Goal: Information Seeking & Learning: Get advice/opinions

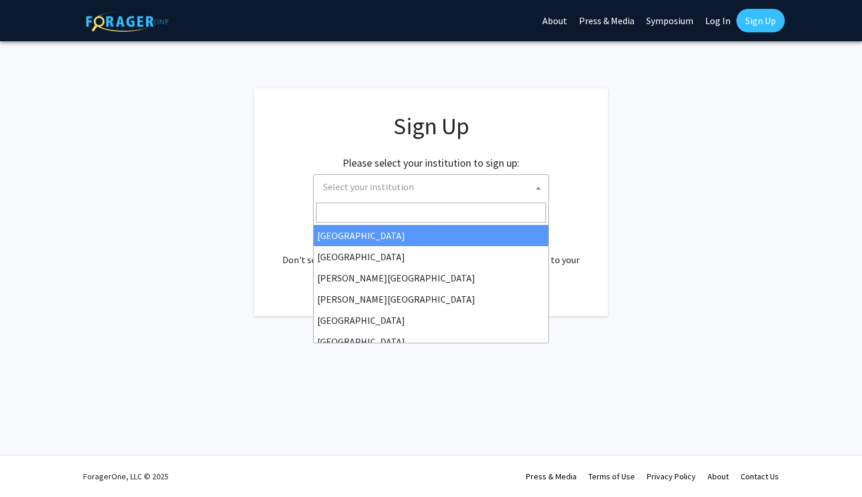
click at [428, 182] on span "Select your institution" at bounding box center [433, 187] width 230 height 24
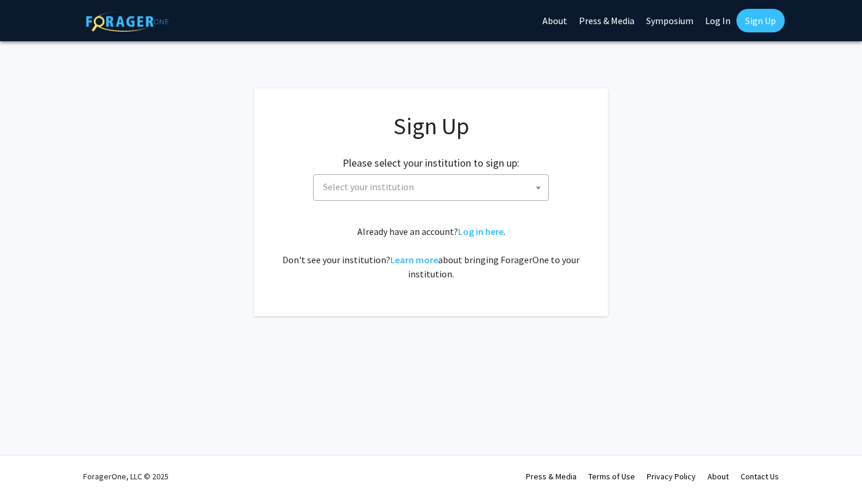
click at [405, 184] on span "Select your institution" at bounding box center [368, 187] width 91 height 12
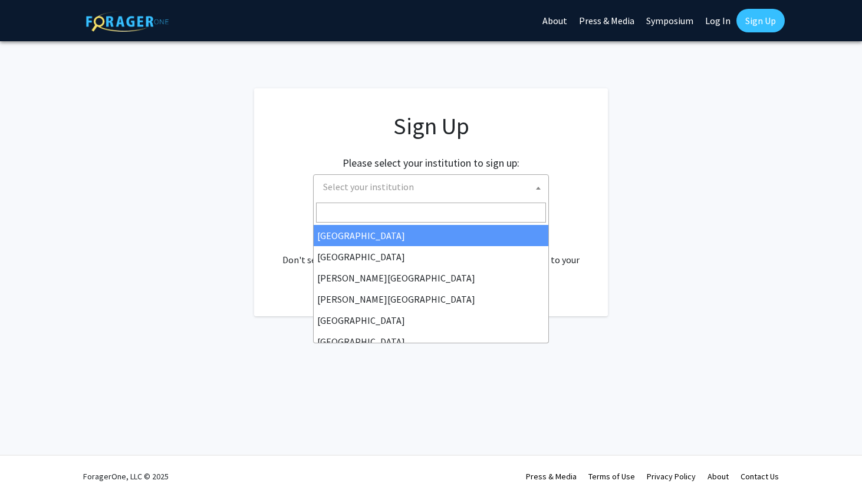
click at [405, 184] on span "Select your institution" at bounding box center [368, 187] width 91 height 12
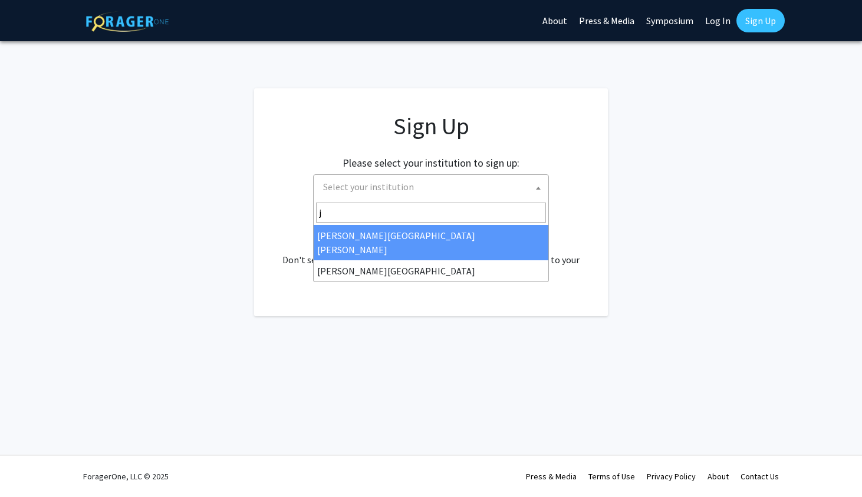
type input "将"
type input "j"
select select "1"
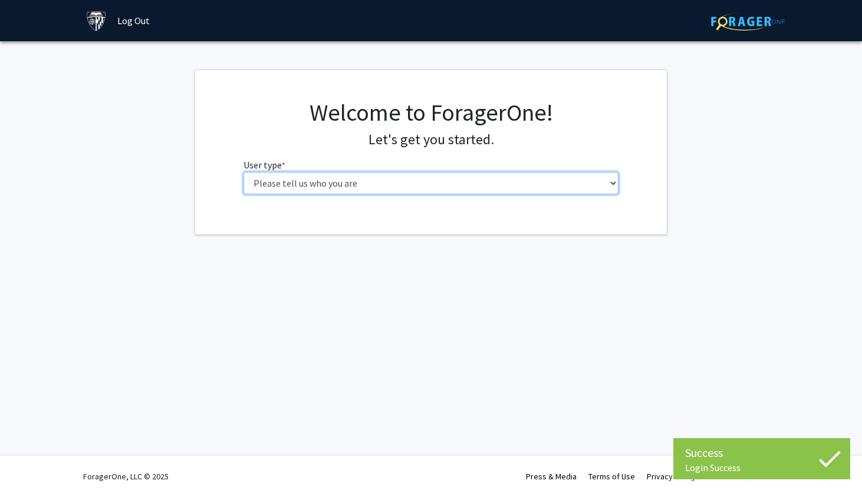
select select "2: masters"
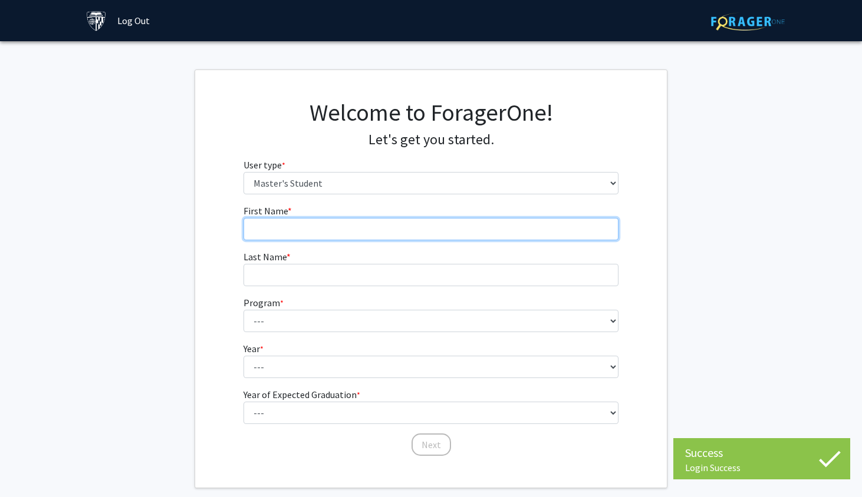
click at [372, 236] on input "First Name * required" at bounding box center [430, 229] width 375 height 22
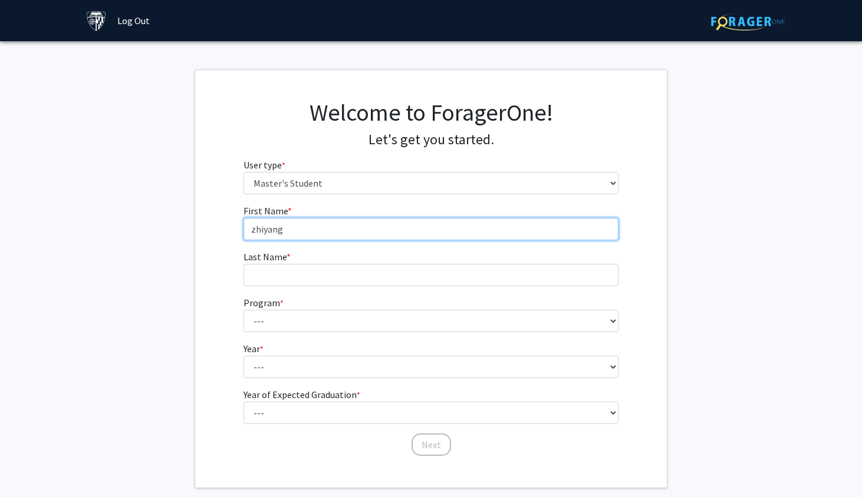
type input "zhiyang"
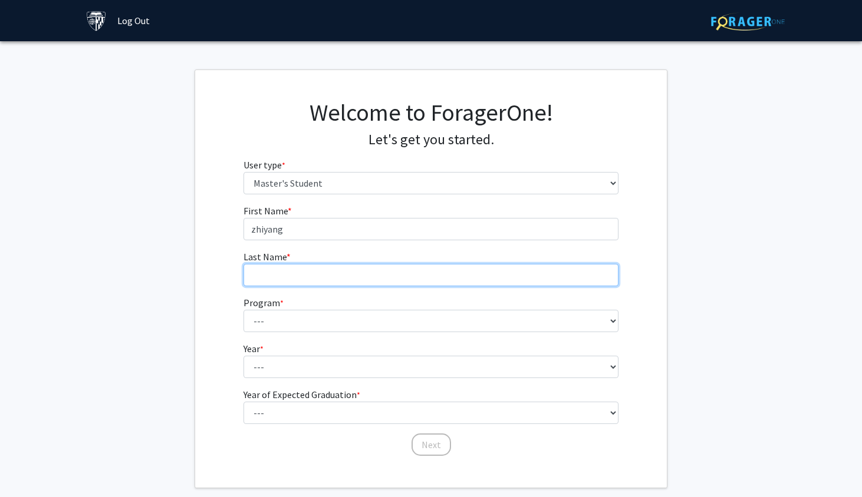
click at [329, 274] on input "Last Name * required" at bounding box center [430, 275] width 375 height 22
type input "[PERSON_NAME]"
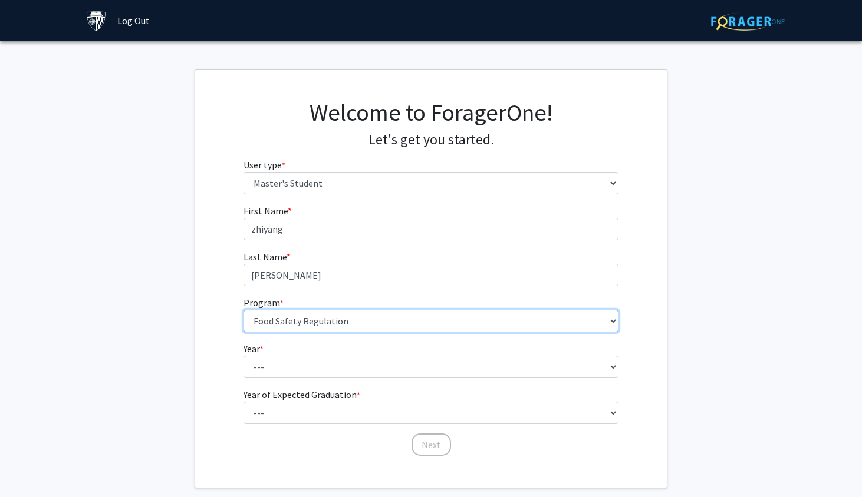
select select "64: 52"
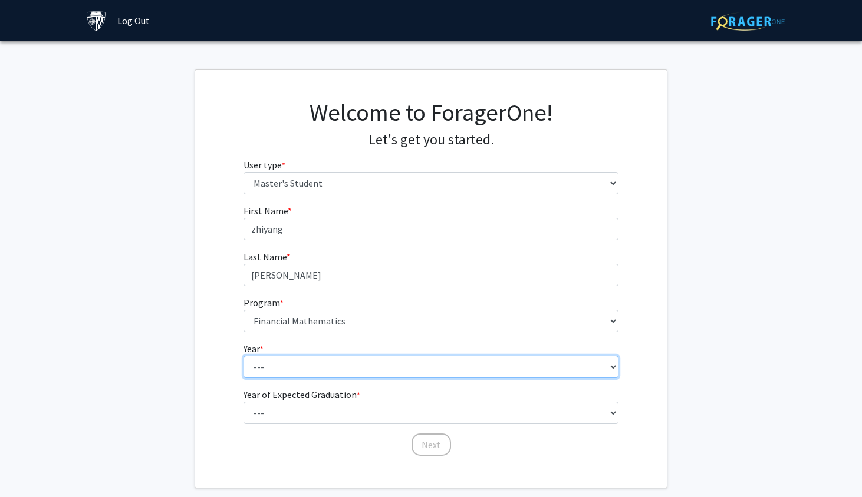
select select "1: first_year"
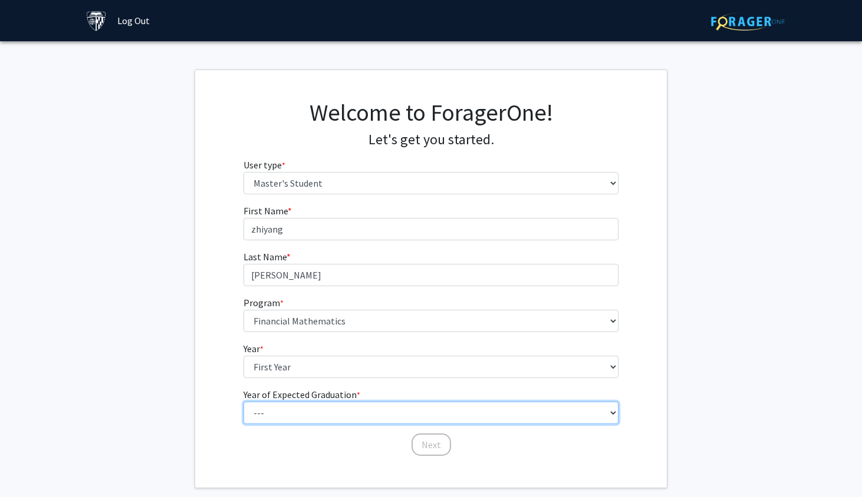
select select "3: 2027"
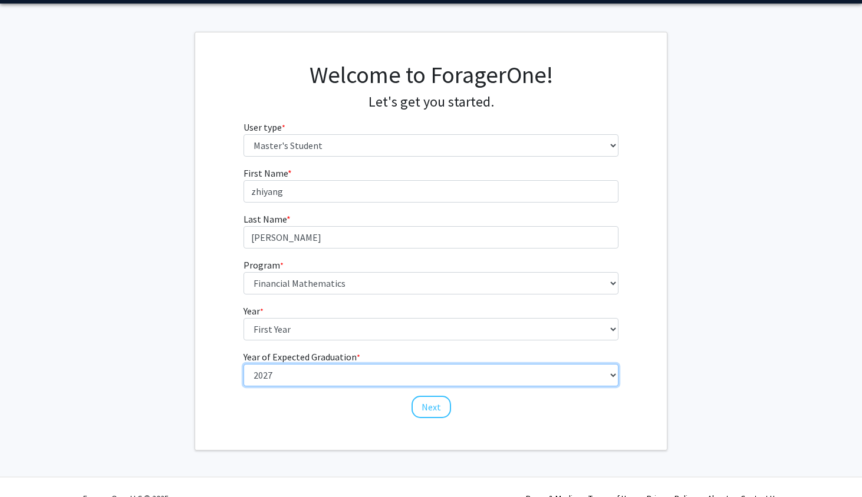
scroll to position [59, 0]
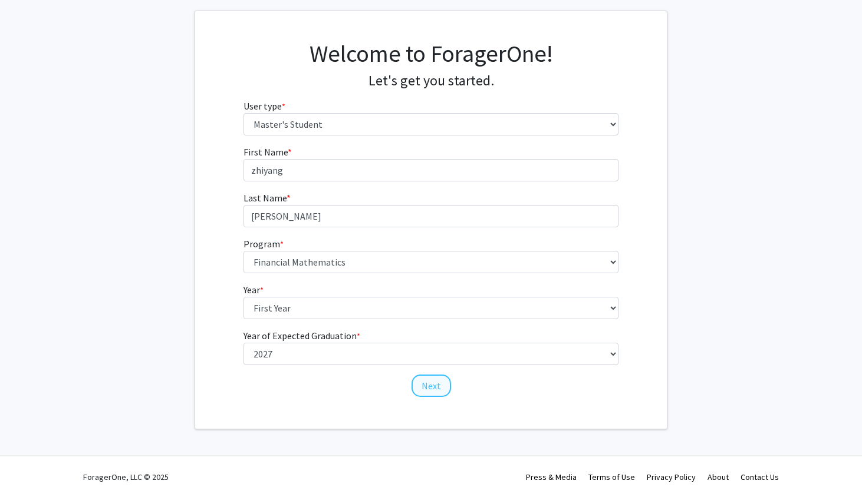
click at [438, 380] on button "Next" at bounding box center [430, 386] width 39 height 22
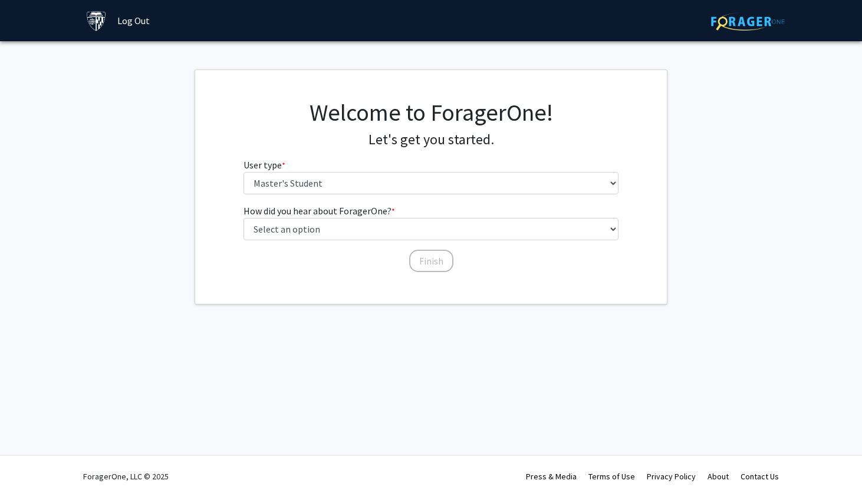
scroll to position [0, 0]
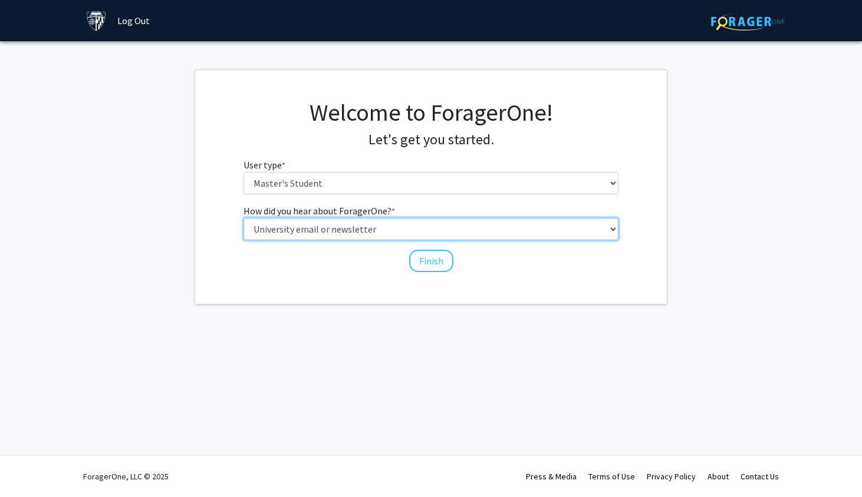
select select "3: university_website"
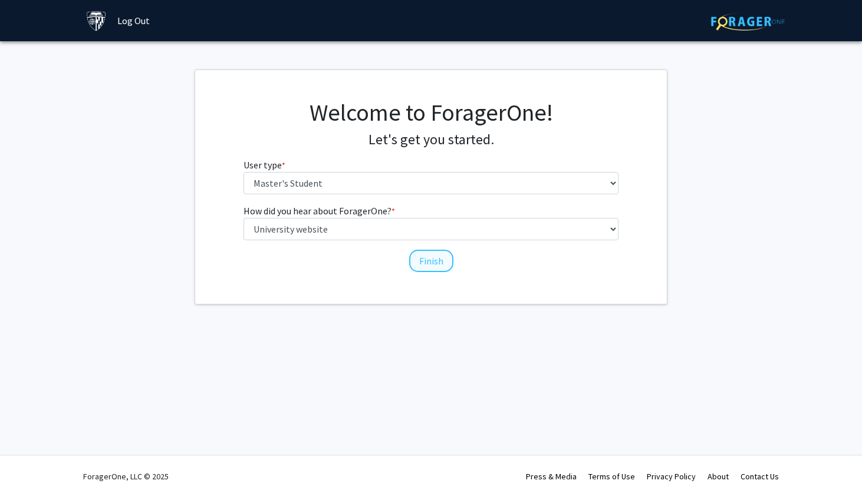
click at [423, 254] on button "Finish" at bounding box center [431, 261] width 44 height 22
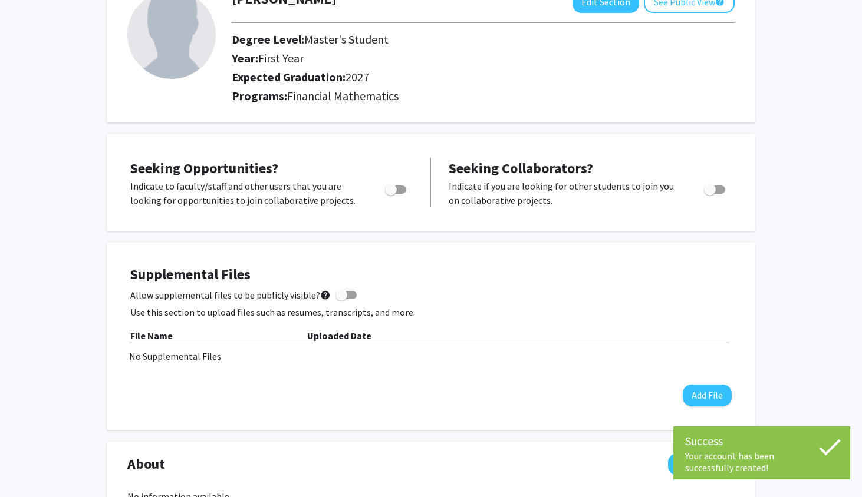
scroll to position [92, 0]
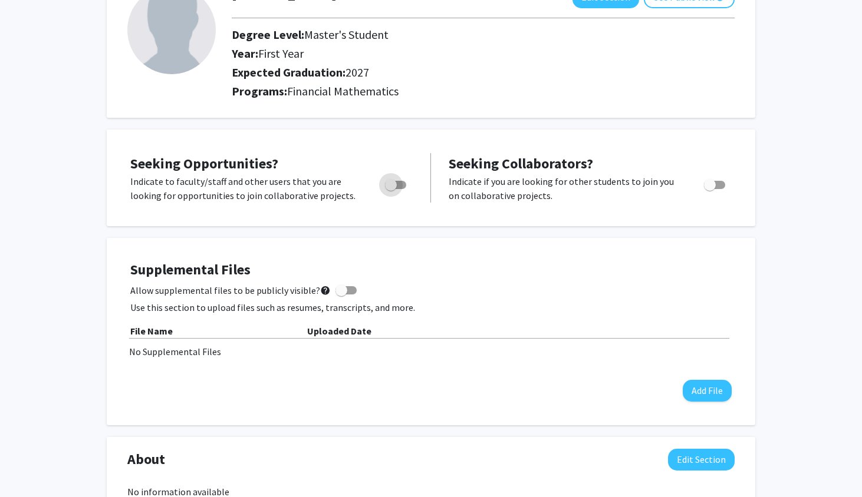
click at [395, 187] on span "Toggle" at bounding box center [391, 185] width 12 height 12
click at [391, 189] on input "Are you actively seeking opportunities?" at bounding box center [390, 189] width 1 height 1
checkbox input "true"
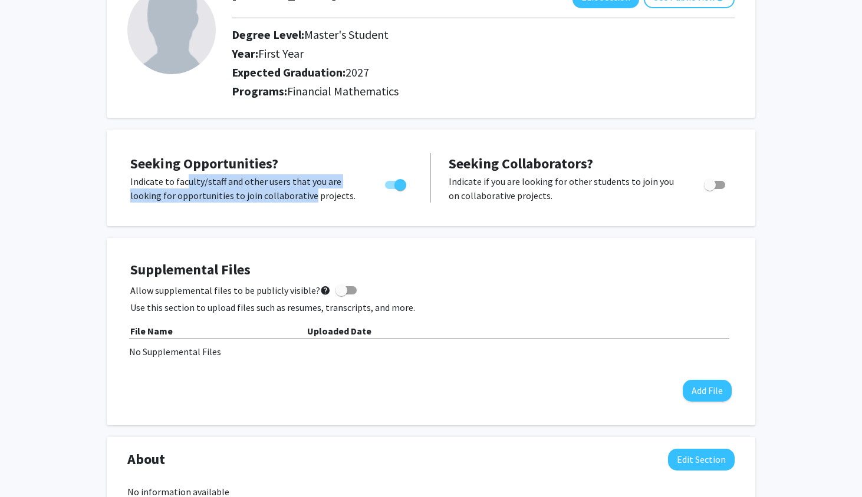
drag, startPoint x: 180, startPoint y: 183, endPoint x: 305, endPoint y: 194, distance: 125.4
click at [305, 194] on p "Indicate to faculty/staff and other users that you are looking for opportunitie…" at bounding box center [246, 188] width 232 height 28
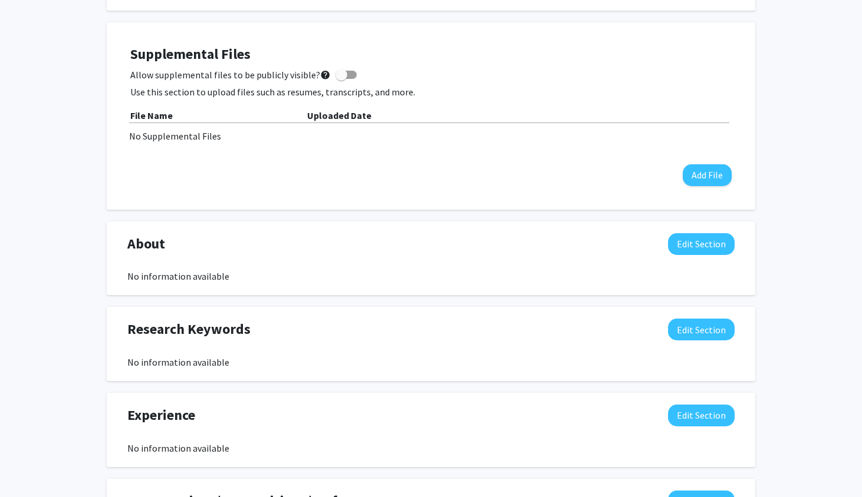
scroll to position [308, 0]
click at [709, 179] on button "Add File" at bounding box center [706, 175] width 49 height 22
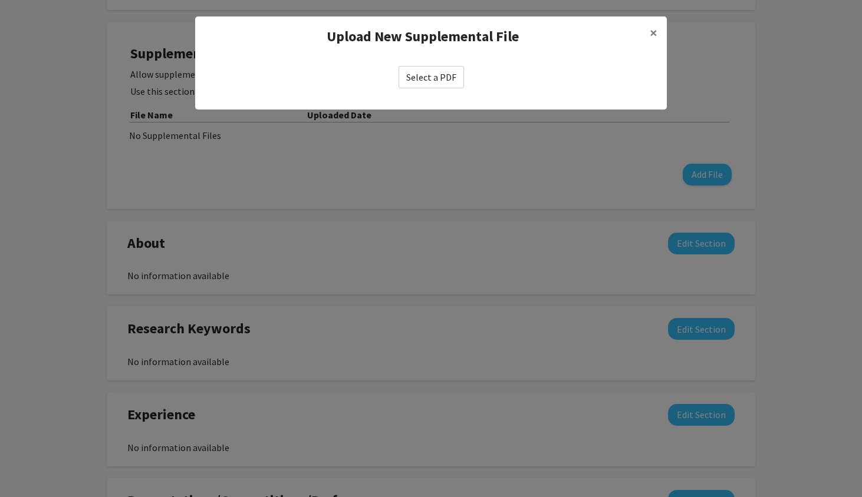
click at [440, 73] on label "Select a PDF" at bounding box center [430, 77] width 65 height 22
click at [0, 0] on input "Select a PDF" at bounding box center [0, 0] width 0 height 0
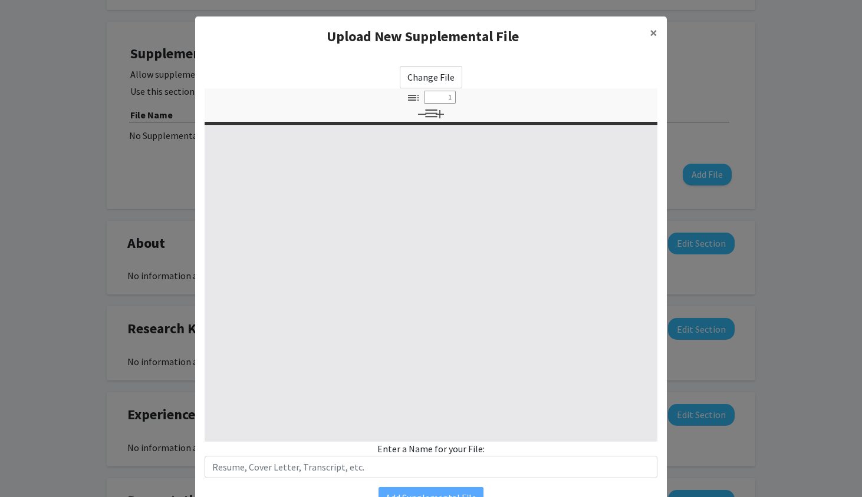
select select "custom"
type input "0"
select select "custom"
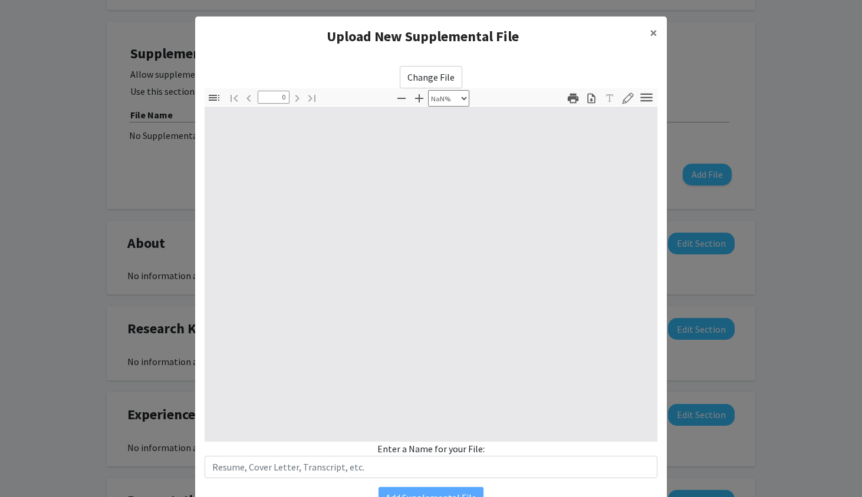
type input "1"
select select "auto"
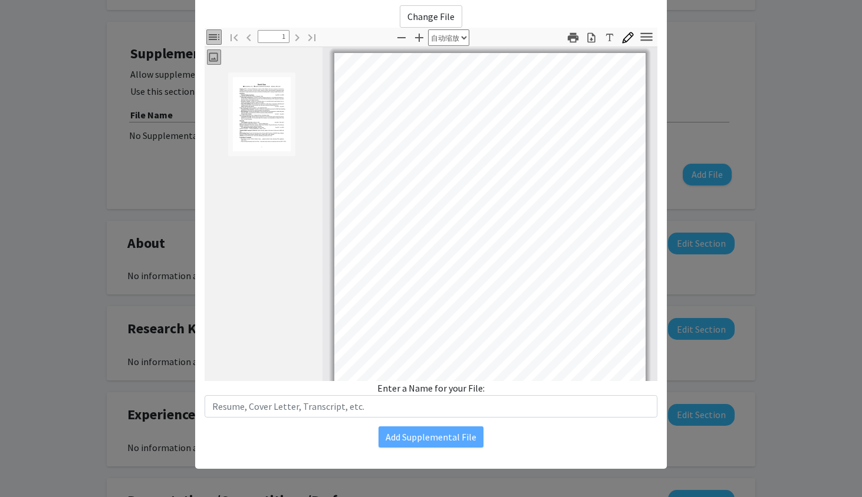
scroll to position [0, 0]
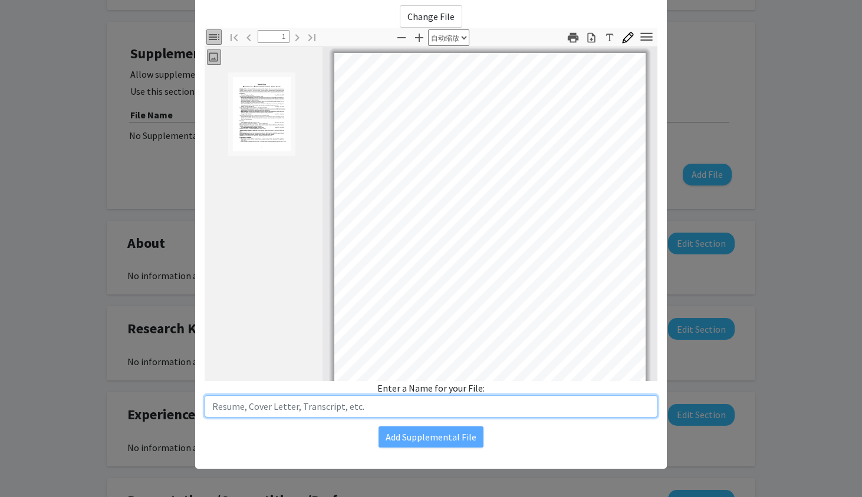
click at [389, 405] on input "text" at bounding box center [430, 406] width 453 height 22
type input "Resume_david"
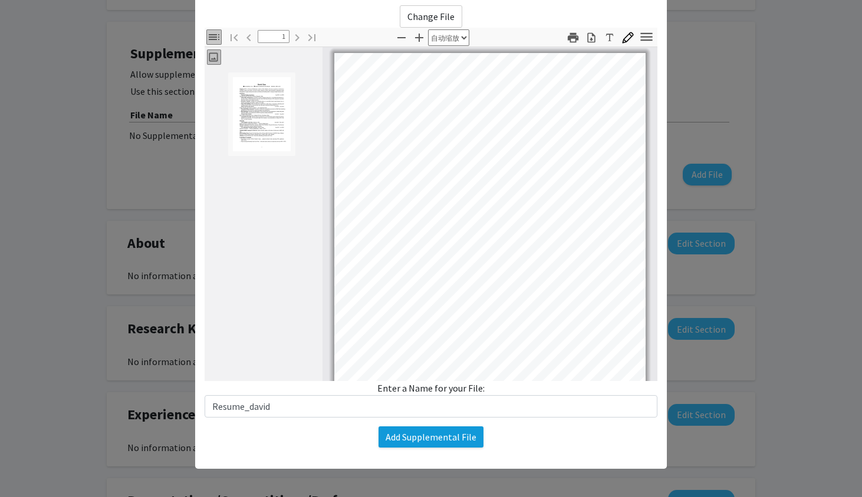
drag, startPoint x: 459, startPoint y: 494, endPoint x: 427, endPoint y: 440, distance: 62.4
click at [427, 440] on button "Add Supplemental File" at bounding box center [430, 437] width 105 height 21
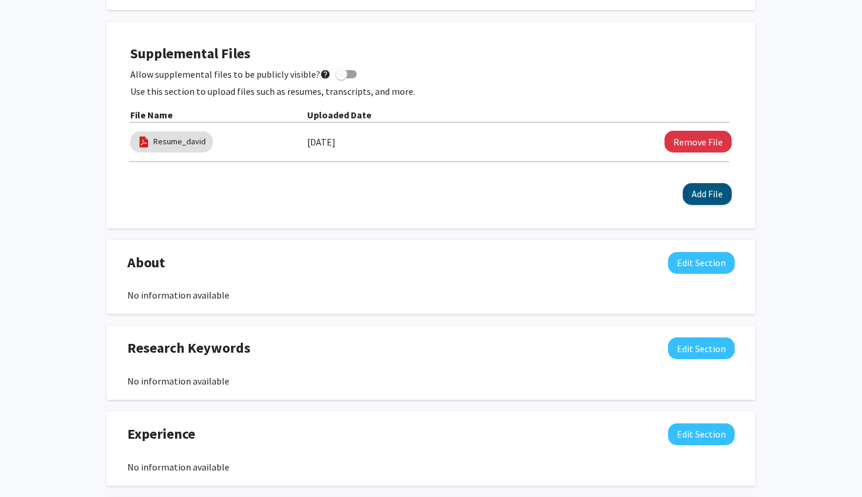
click at [704, 202] on button "Add File" at bounding box center [706, 194] width 49 height 22
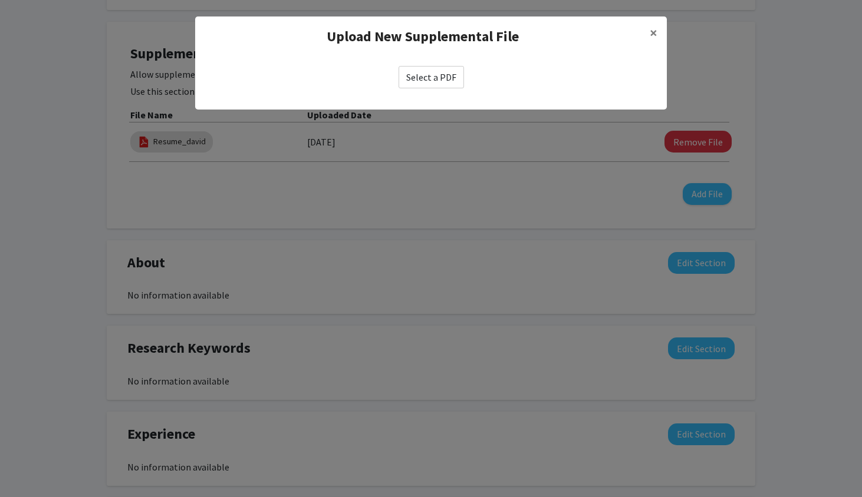
click at [438, 75] on label "Select a PDF" at bounding box center [430, 77] width 65 height 22
click at [0, 0] on input "Select a PDF" at bounding box center [0, 0] width 0 height 0
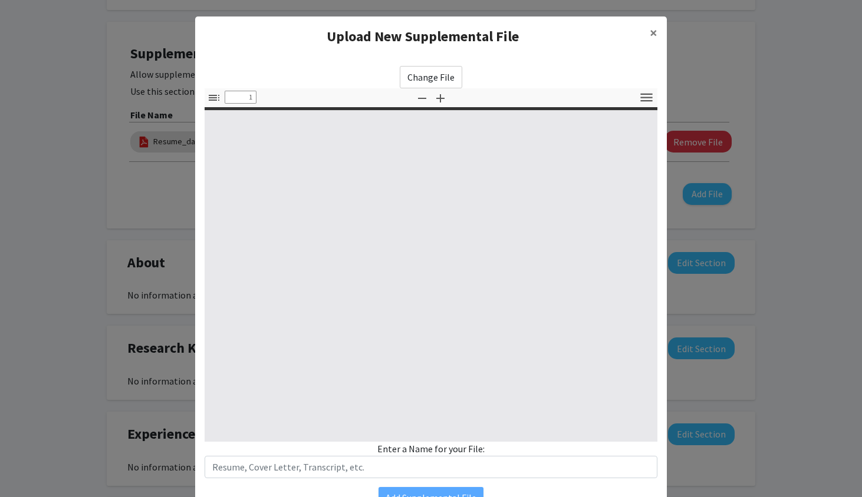
select select "custom"
type input "0"
select select "custom"
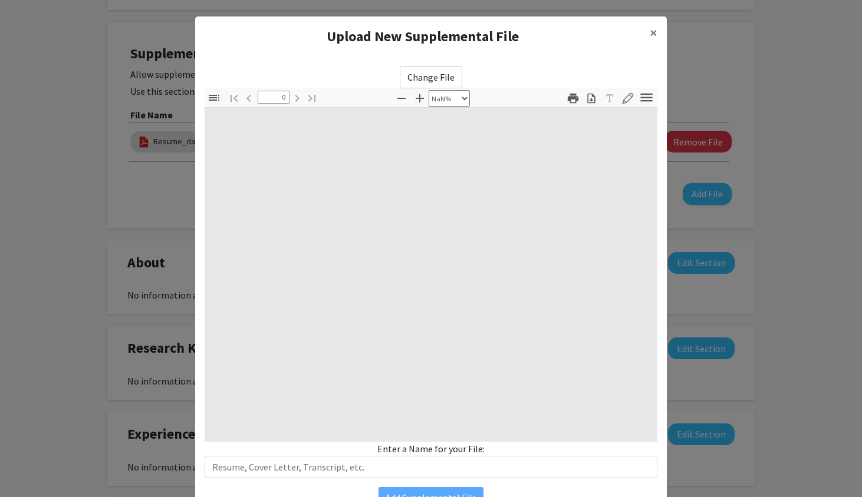
type input "1"
select select "auto"
type input "1"
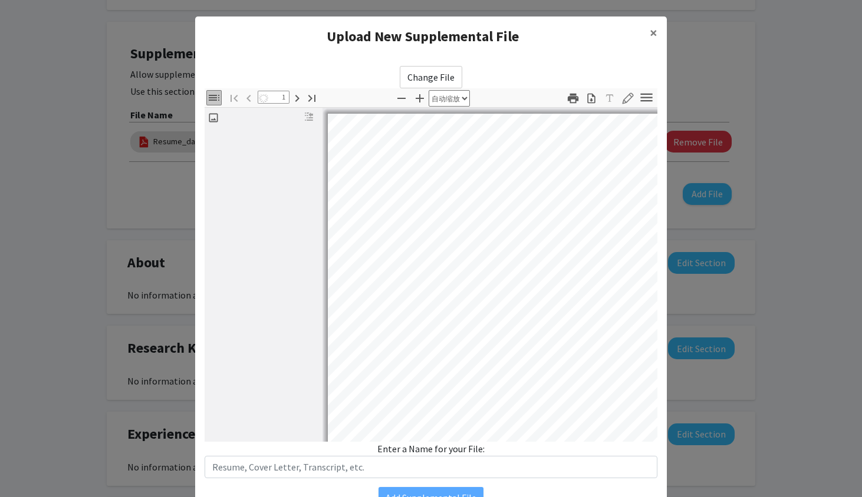
select select "auto"
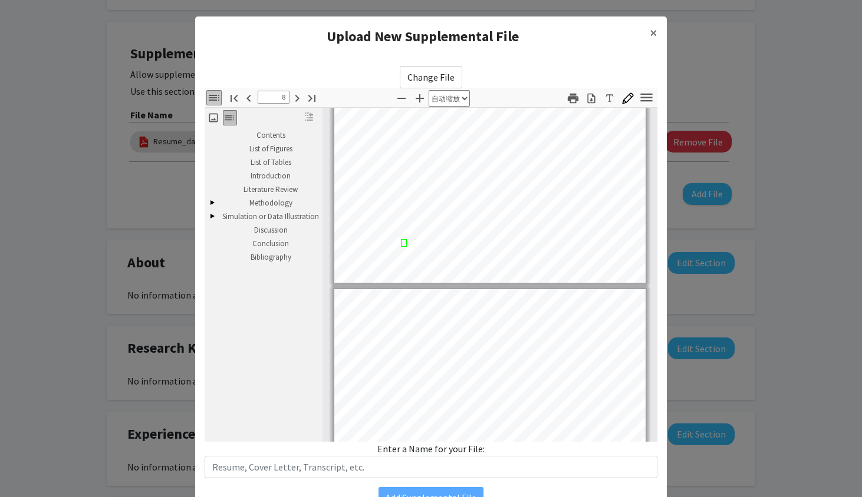
scroll to position [6068, 0]
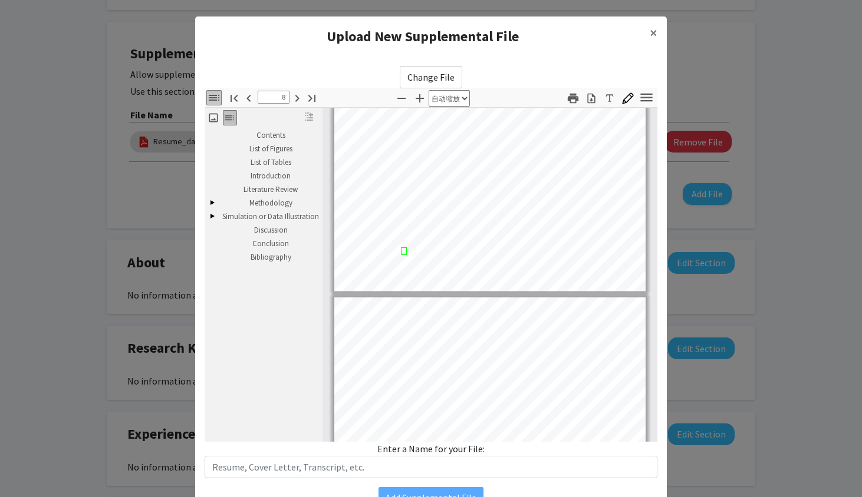
type input "9"
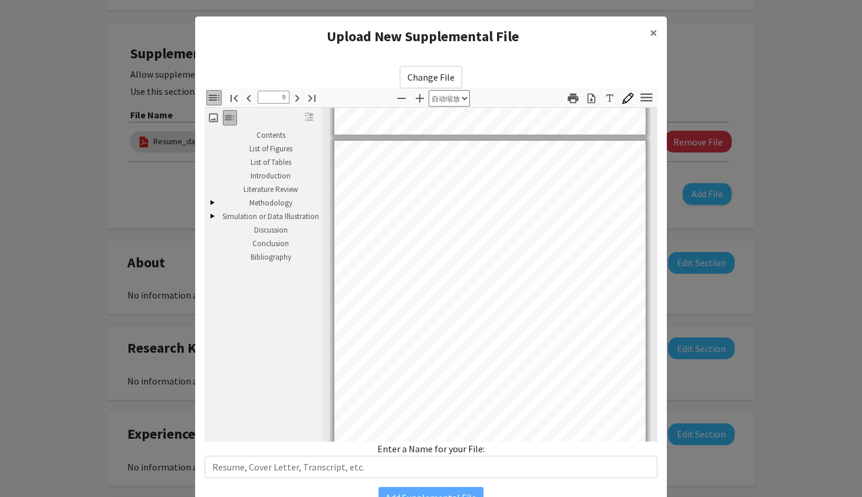
scroll to position [6355, 0]
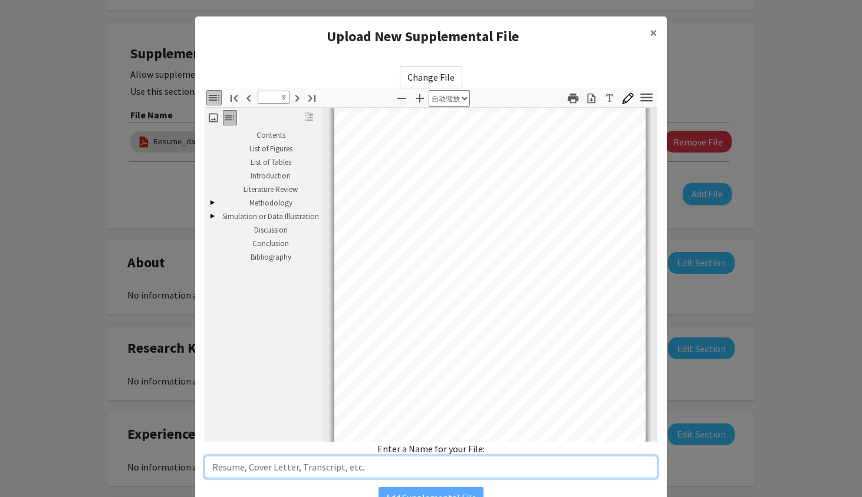
click at [329, 469] on input "text" at bounding box center [430, 467] width 453 height 22
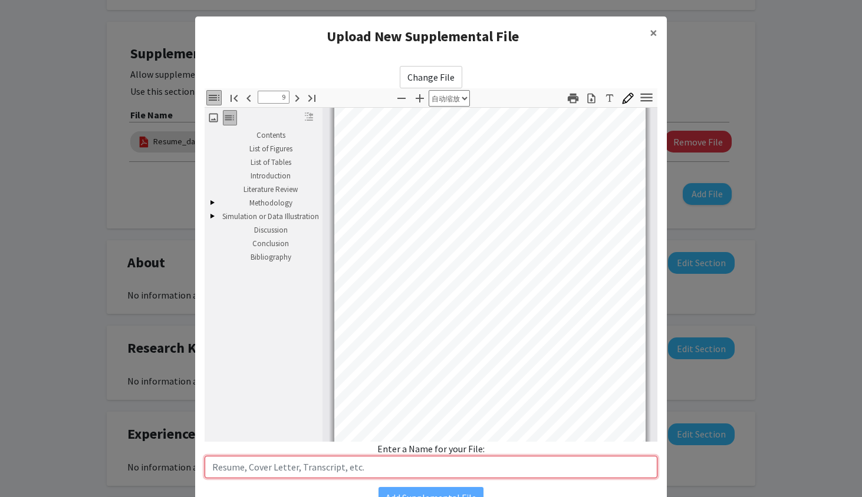
click at [265, 467] on input "text" at bounding box center [430, 467] width 453 height 22
paste input "Dissertation"
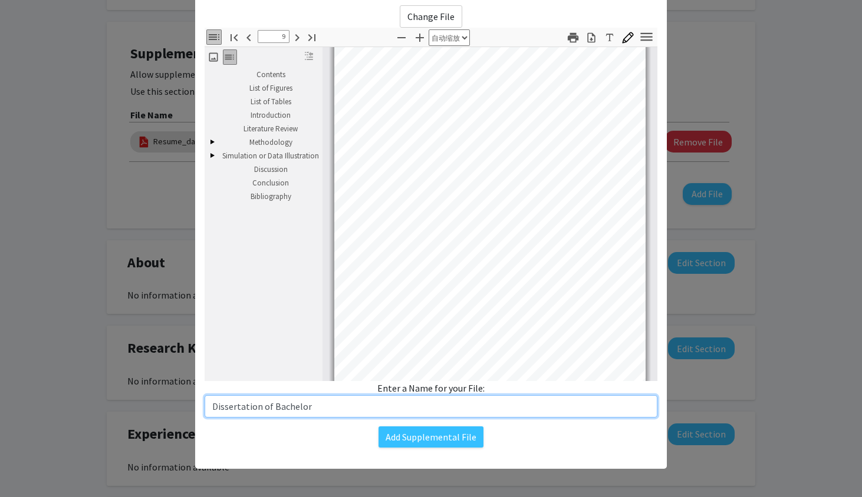
scroll to position [61, 0]
drag, startPoint x: 314, startPoint y: 409, endPoint x: 193, endPoint y: 407, distance: 120.8
click at [193, 407] on modal-container "Upload New Supplemental File × Change File 缩略图 文档大纲 附件 图层 当前大纲项目 Contents List …" at bounding box center [431, 248] width 862 height 497
click at [313, 407] on input "Dissertation of Bachelor" at bounding box center [430, 406] width 453 height 22
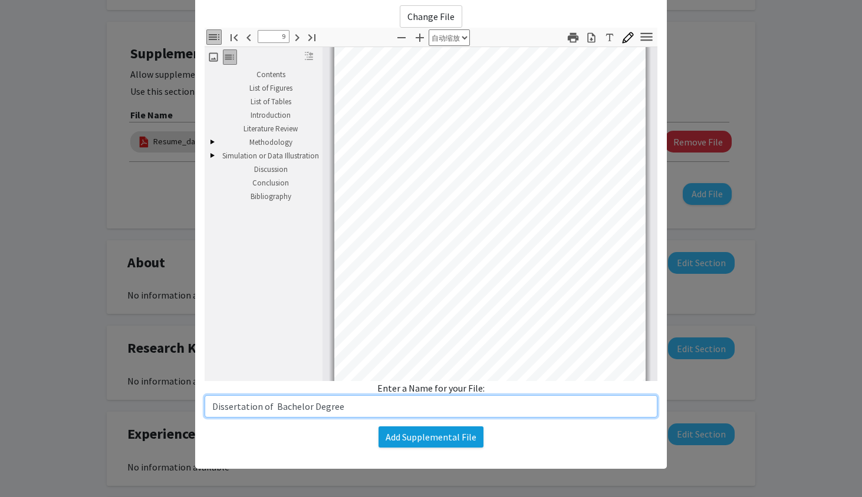
type input "Dissertation of Bachelor Degree"
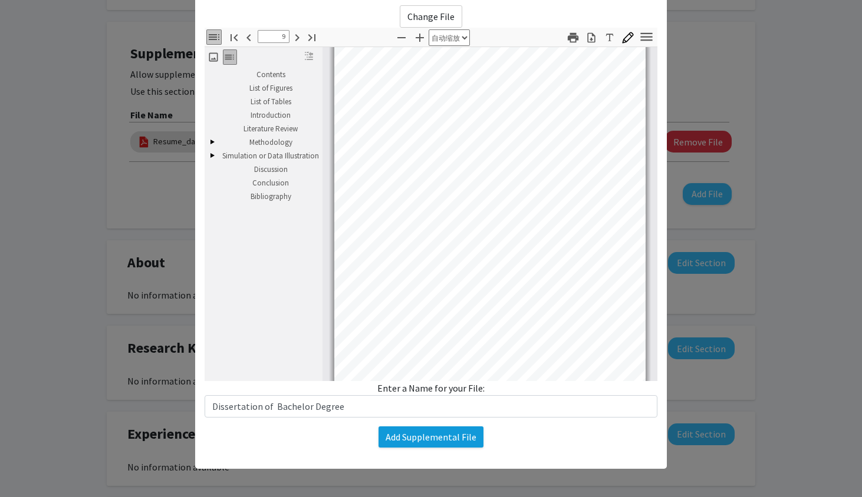
click at [389, 434] on button "Add Supplemental File" at bounding box center [430, 437] width 105 height 21
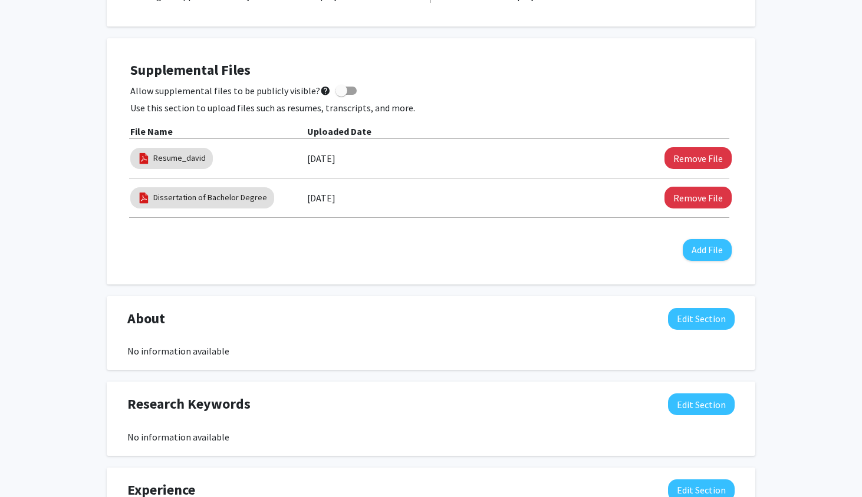
scroll to position [285, 0]
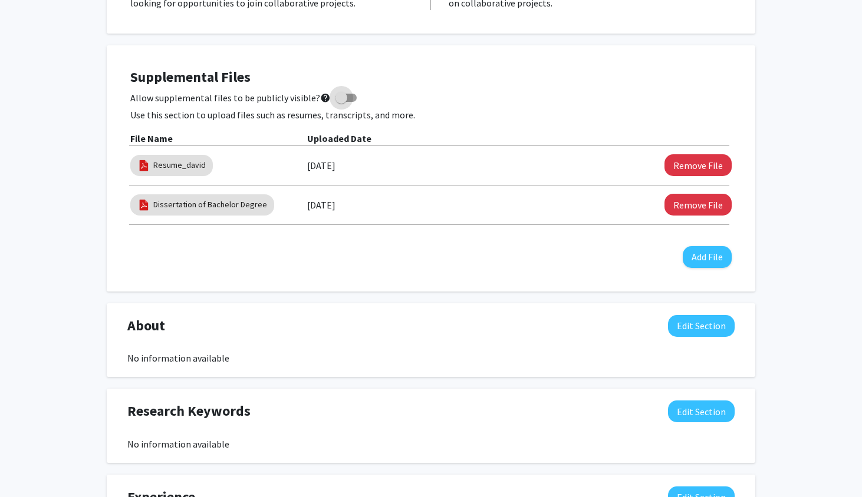
click at [335, 103] on span at bounding box center [341, 98] width 12 height 12
click at [341, 103] on input "Allow supplemental files to be publicly visible? help" at bounding box center [341, 102] width 1 height 1
checkbox input "true"
drag, startPoint x: 191, startPoint y: 119, endPoint x: 339, endPoint y: 116, distance: 148.0
click at [339, 116] on p "Use this section to upload files such as resumes, transcripts, and more." at bounding box center [430, 115] width 601 height 14
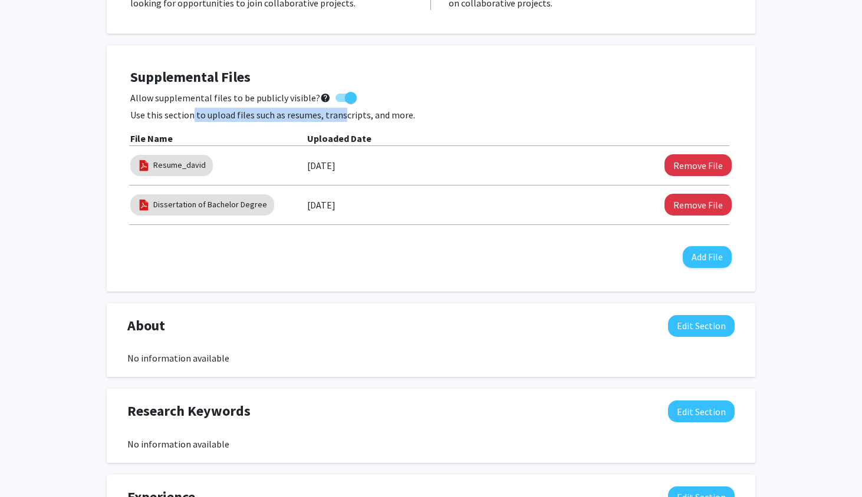
click at [339, 116] on p "Use this section to upload files such as resumes, transcripts, and more." at bounding box center [430, 115] width 601 height 14
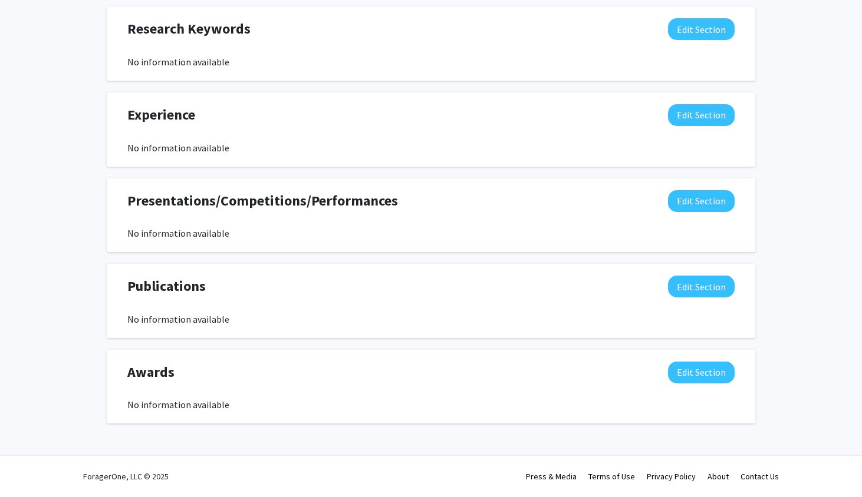
scroll to position [669, 0]
click at [678, 291] on button "Edit Section" at bounding box center [701, 287] width 67 height 22
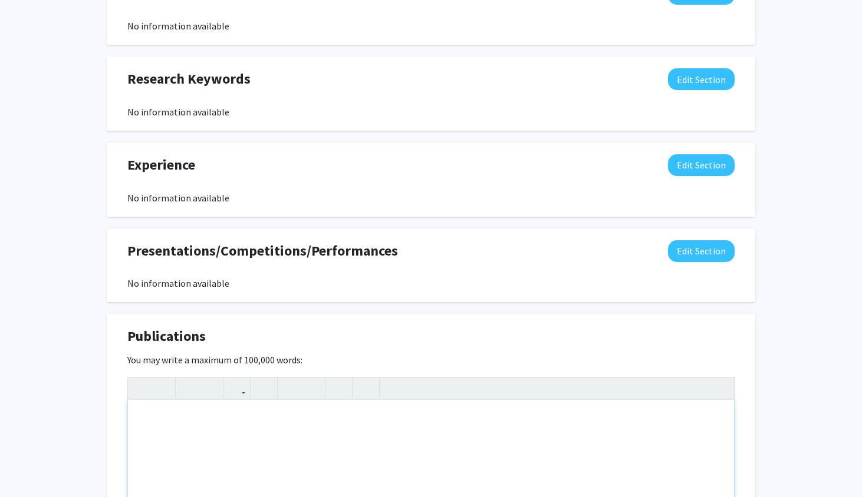
scroll to position [603, 0]
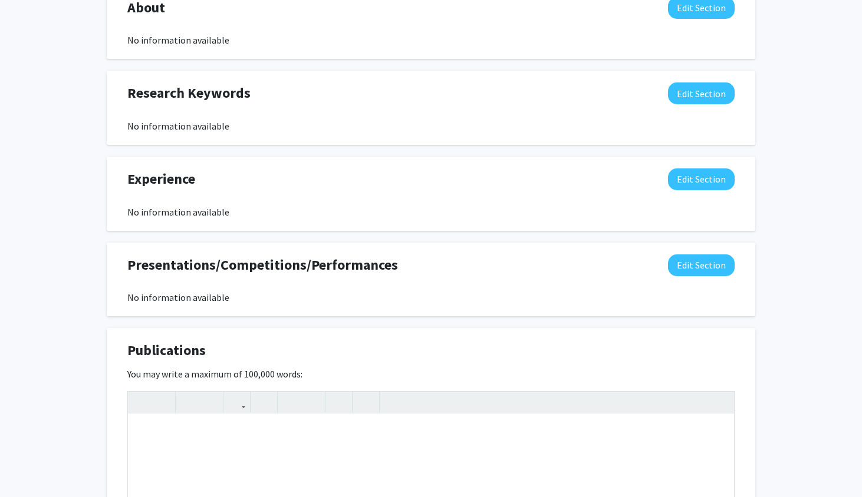
click at [710, 166] on div "Experience Edit Section No information available You may write a maximum of 750…" at bounding box center [431, 194] width 648 height 74
click at [710, 174] on button "Edit Section" at bounding box center [701, 180] width 67 height 22
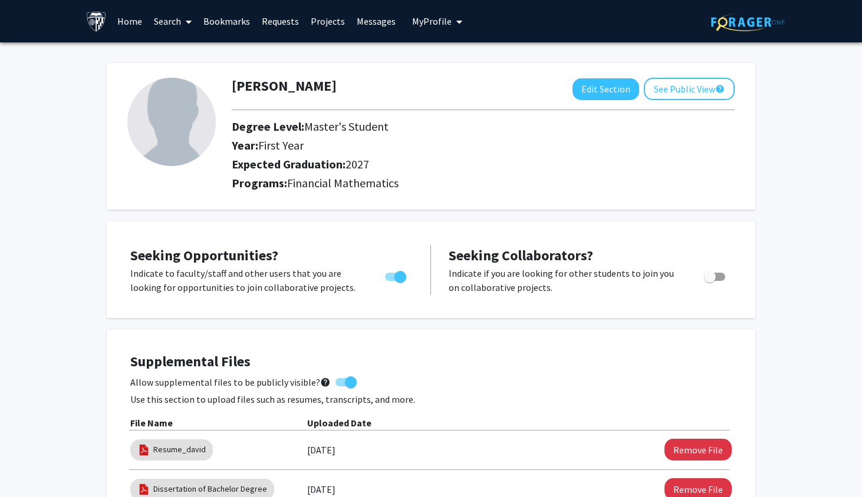
scroll to position [0, 0]
click at [155, 141] on img at bounding box center [171, 122] width 88 height 88
click at [665, 93] on button "See Public View help" at bounding box center [689, 89] width 91 height 22
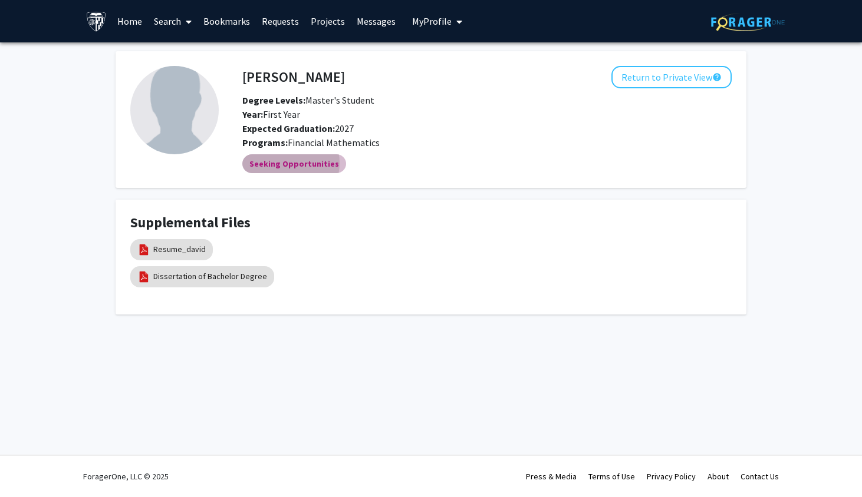
click at [288, 165] on mat-chip "Seeking Opportunities" at bounding box center [294, 163] width 104 height 19
click at [288, 23] on link "Requests" at bounding box center [280, 21] width 49 height 41
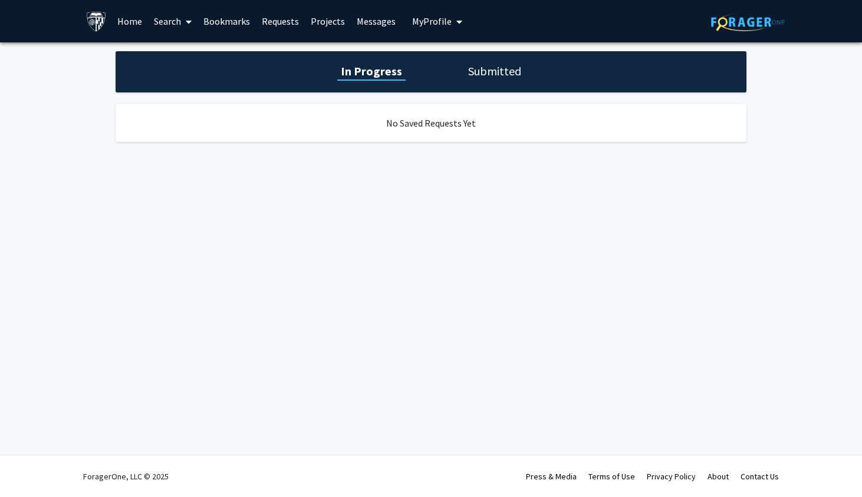
click at [161, 21] on link "Search" at bounding box center [173, 21] width 50 height 41
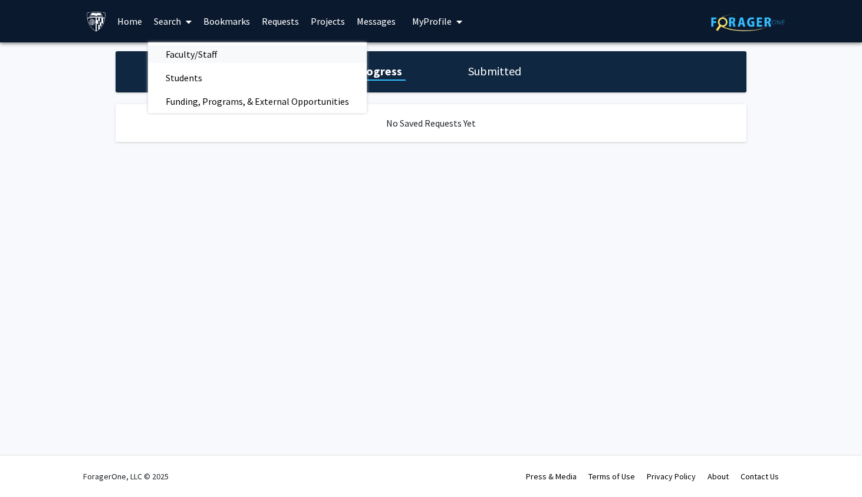
click at [182, 52] on span "Faculty/Staff" at bounding box center [191, 54] width 87 height 24
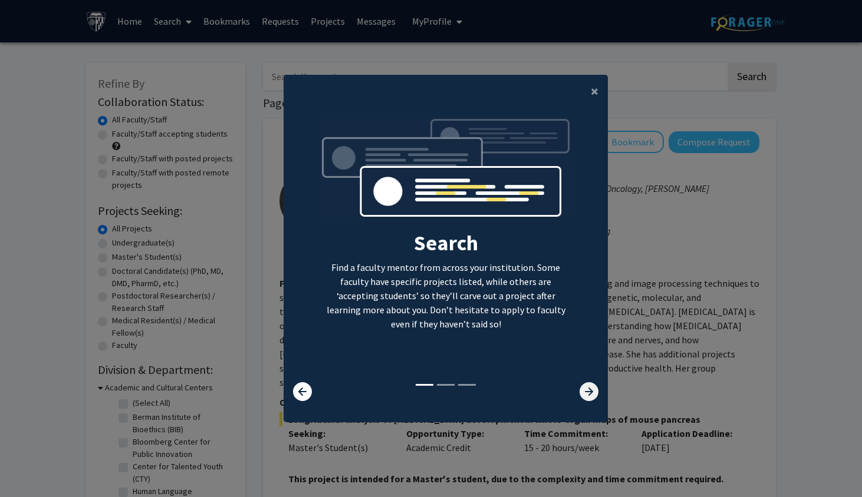
click at [583, 387] on icon at bounding box center [588, 391] width 19 height 19
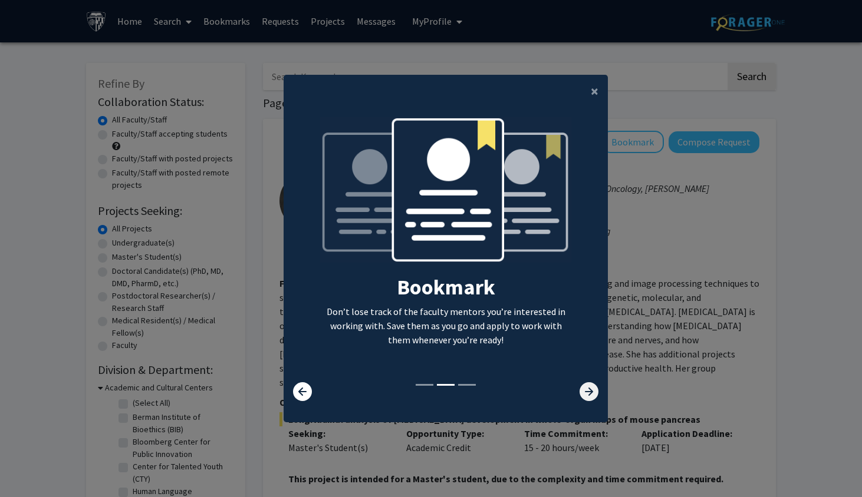
click at [584, 387] on icon at bounding box center [588, 391] width 19 height 19
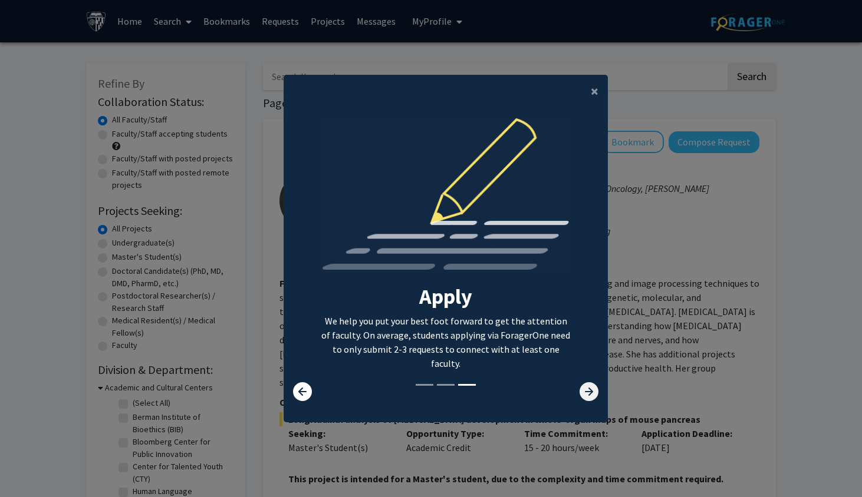
click at [586, 387] on icon at bounding box center [588, 391] width 19 height 19
click at [592, 94] on span "×" at bounding box center [595, 91] width 8 height 18
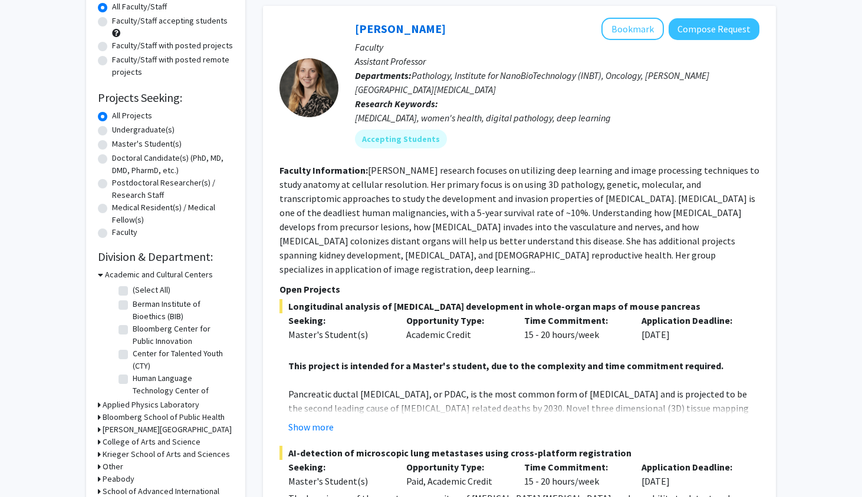
scroll to position [118, 0]
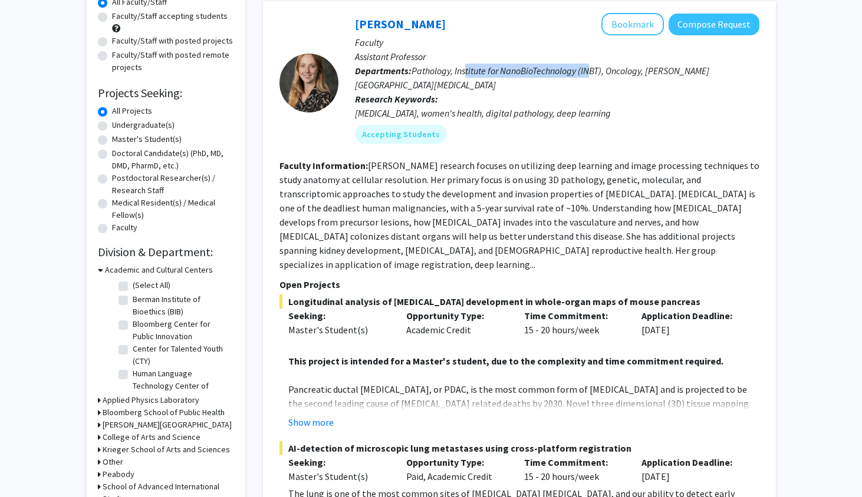
drag, startPoint x: 468, startPoint y: 70, endPoint x: 590, endPoint y: 72, distance: 122.0
click at [590, 72] on span "Pathology, Institute for NanoBioTechnology (INBT), Oncology, [PERSON_NAME][GEOG…" at bounding box center [532, 78] width 354 height 26
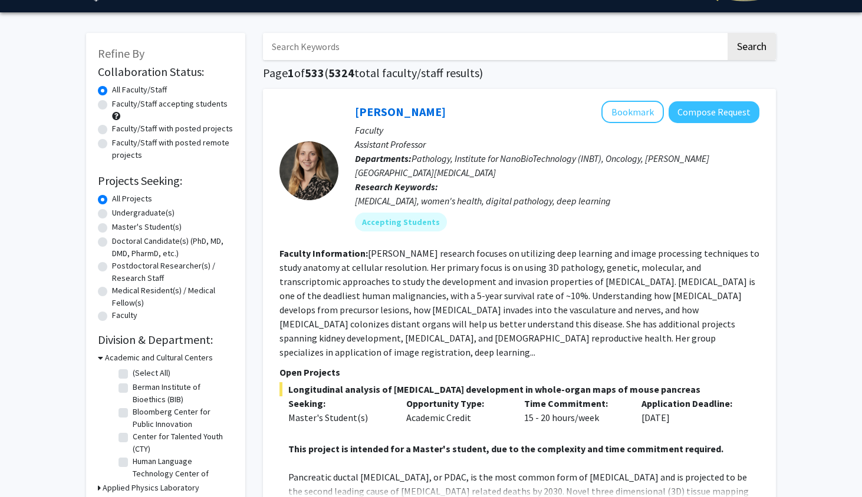
scroll to position [36, 0]
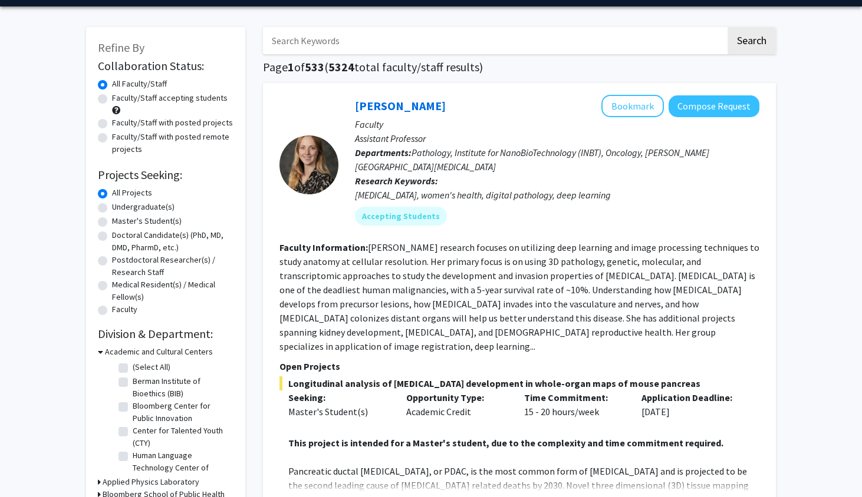
click at [112, 225] on label "Master's Student(s)" at bounding box center [147, 221] width 70 height 12
click at [112, 223] on input "Master's Student(s)" at bounding box center [116, 219] width 8 height 8
radio input "true"
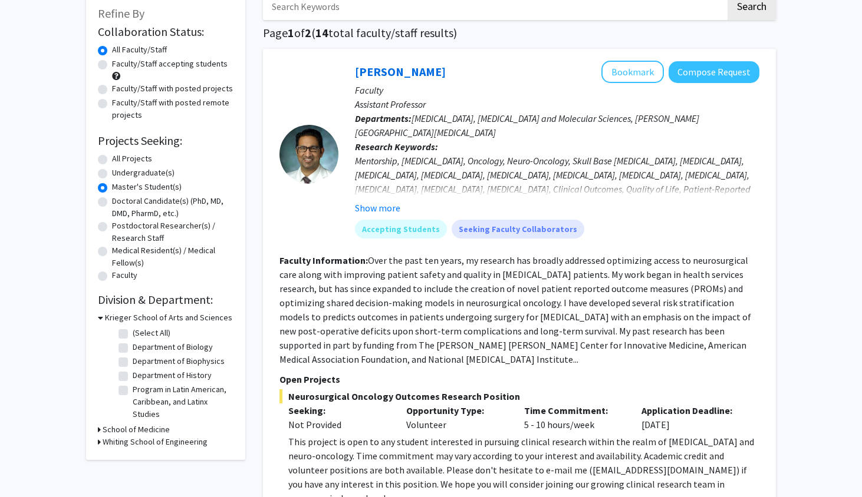
scroll to position [65, 0]
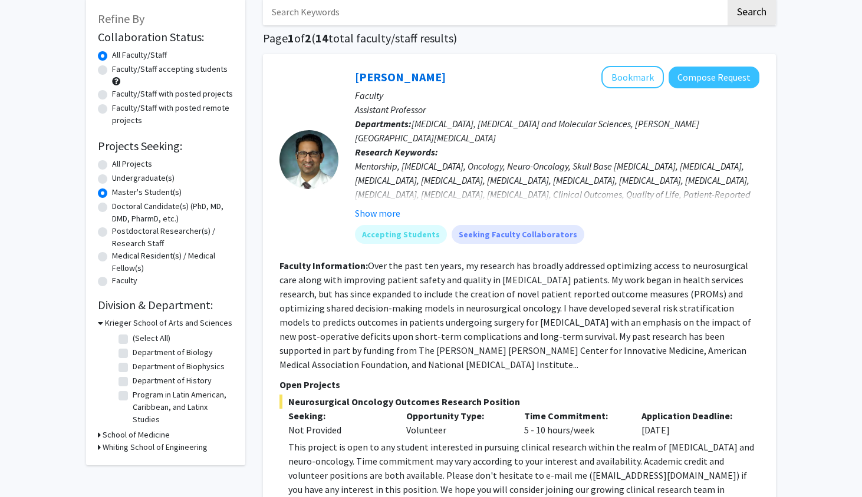
click at [112, 73] on label "Faculty/Staff accepting students" at bounding box center [170, 69] width 116 height 12
click at [112, 71] on input "Faculty/Staff accepting students" at bounding box center [116, 67] width 8 height 8
radio input "true"
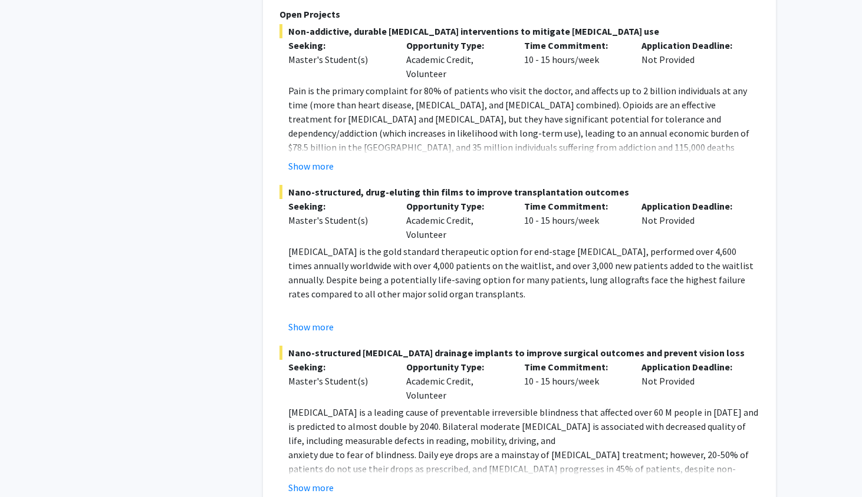
scroll to position [5686, 0]
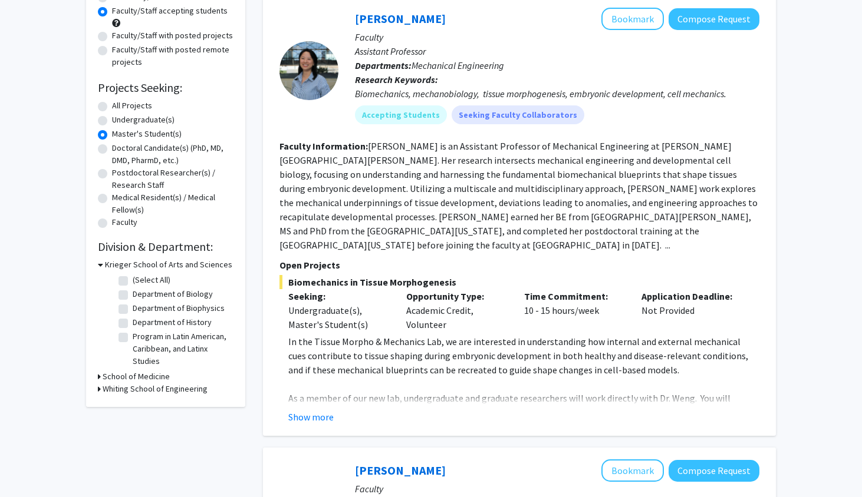
scroll to position [127, 0]
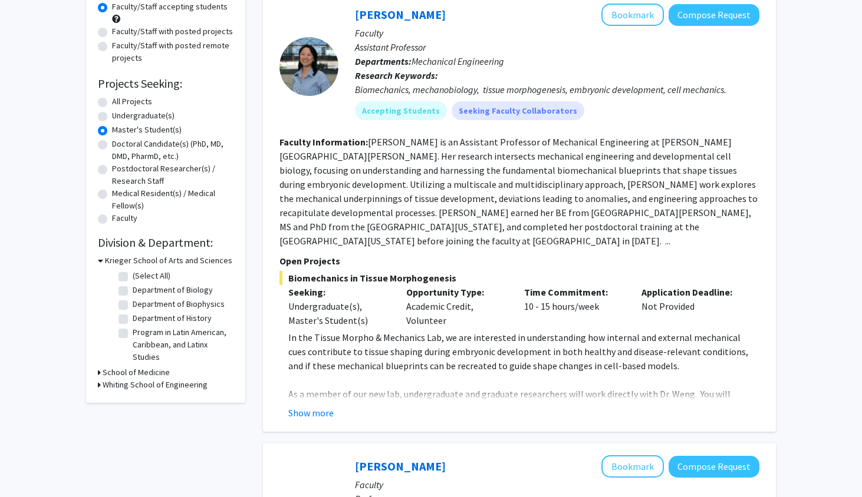
click at [146, 384] on h3 "Whiting School of Engineering" at bounding box center [155, 385] width 105 height 12
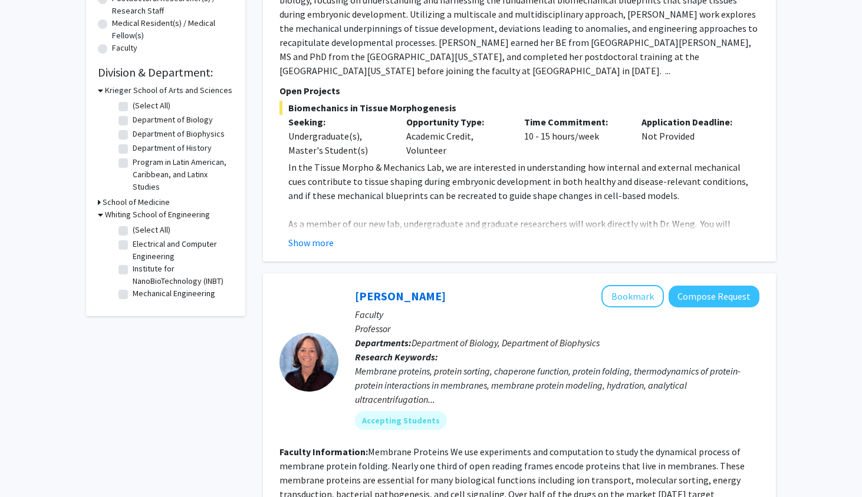
scroll to position [302, 0]
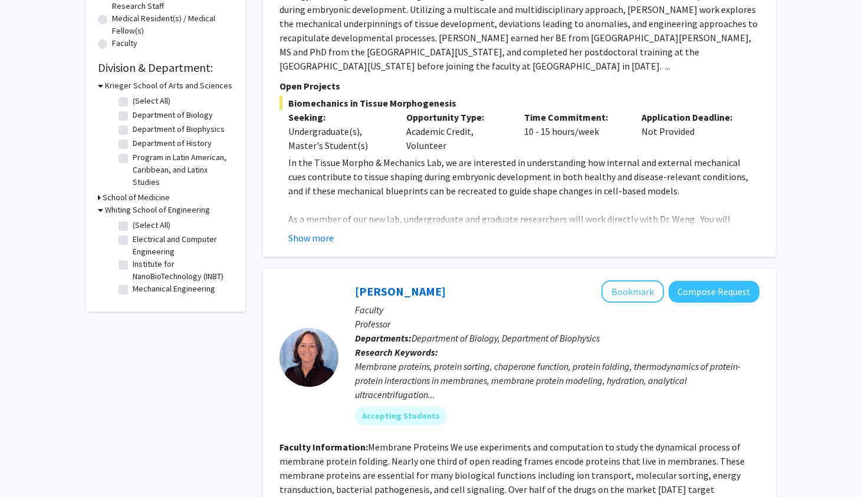
click at [156, 290] on label "Mechanical Engineering" at bounding box center [174, 289] width 83 height 12
click at [140, 290] on input "Mechanical Engineering" at bounding box center [137, 287] width 8 height 8
checkbox input "true"
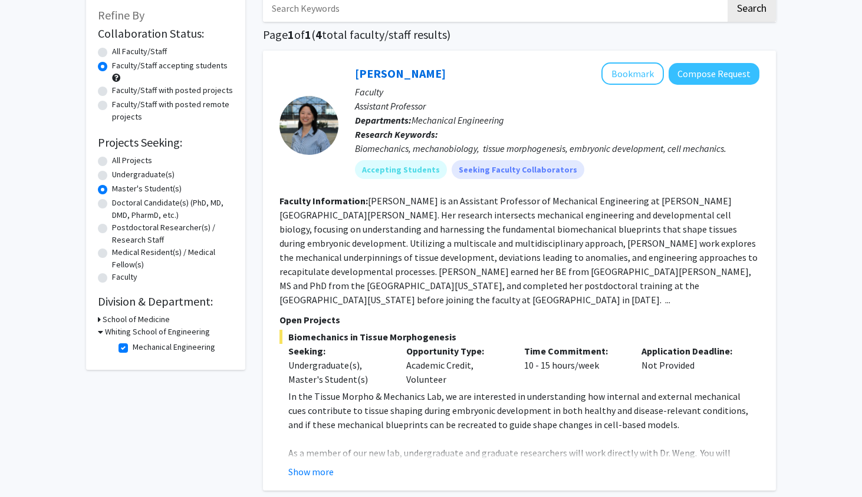
scroll to position [74, 0]
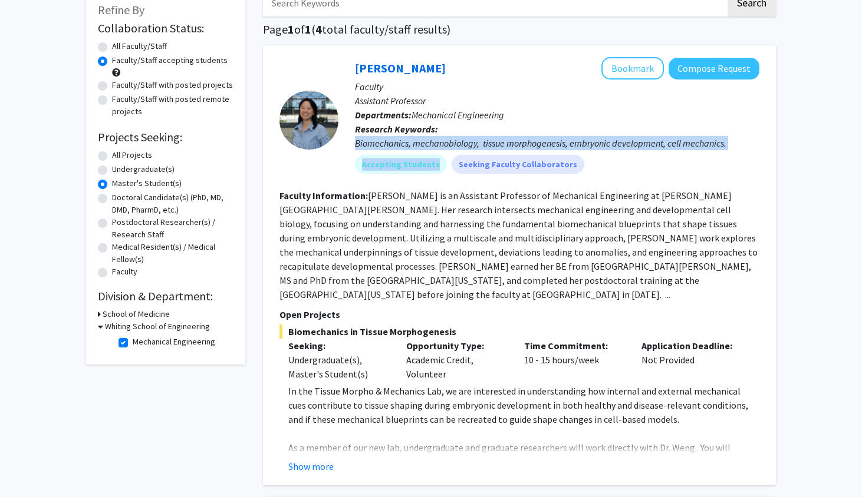
drag, startPoint x: 357, startPoint y: 146, endPoint x: 638, endPoint y: 166, distance: 281.8
click at [638, 166] on div "[PERSON_NAME] Bookmark Compose Request Faculty Assistant Professor Departments:…" at bounding box center [548, 120] width 421 height 126
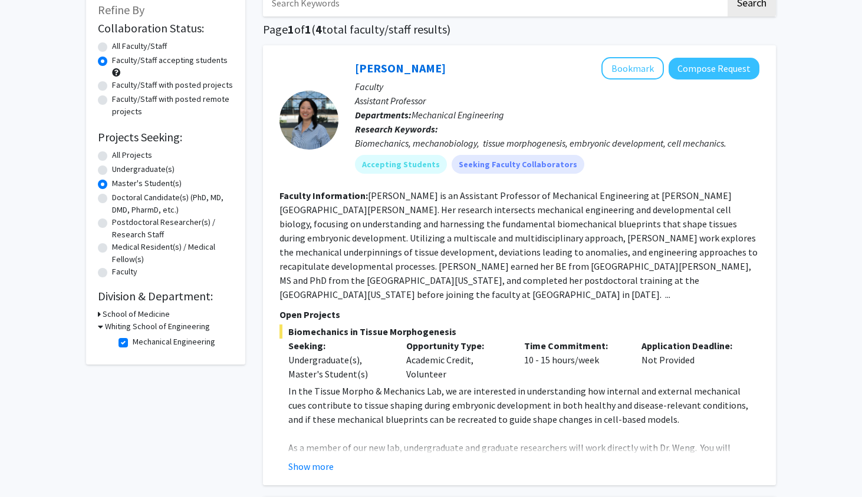
click at [473, 103] on p "Assistant Professor" at bounding box center [557, 101] width 404 height 14
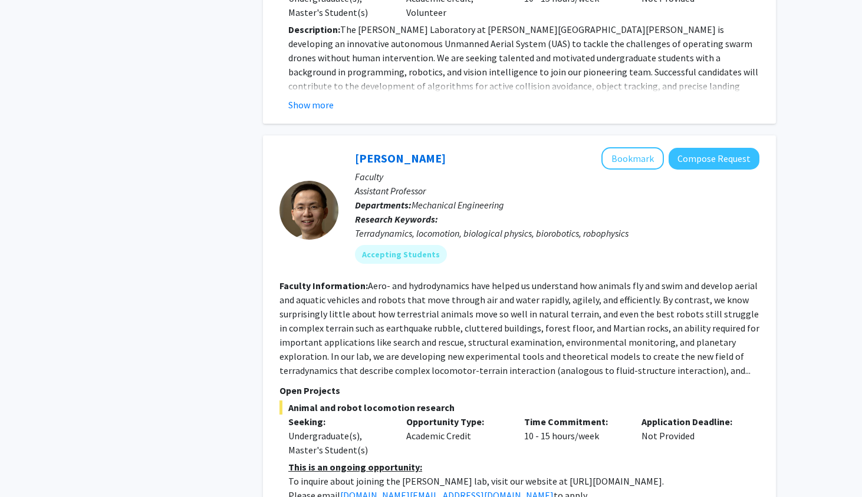
scroll to position [1087, 0]
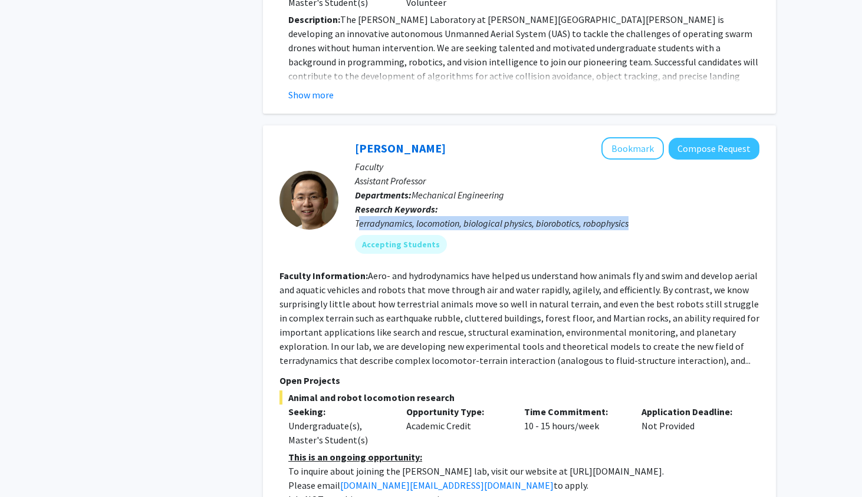
drag, startPoint x: 357, startPoint y: 197, endPoint x: 612, endPoint y: 206, distance: 255.4
click at [612, 206] on div "[PERSON_NAME] Bookmark Compose Request Faculty Assistant Professor Departments:…" at bounding box center [548, 200] width 421 height 126
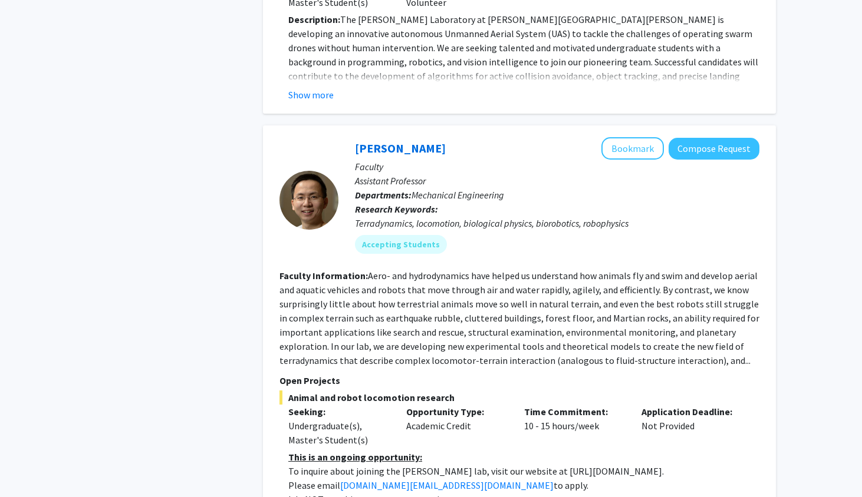
click at [516, 174] on p "Assistant Professor" at bounding box center [557, 181] width 404 height 14
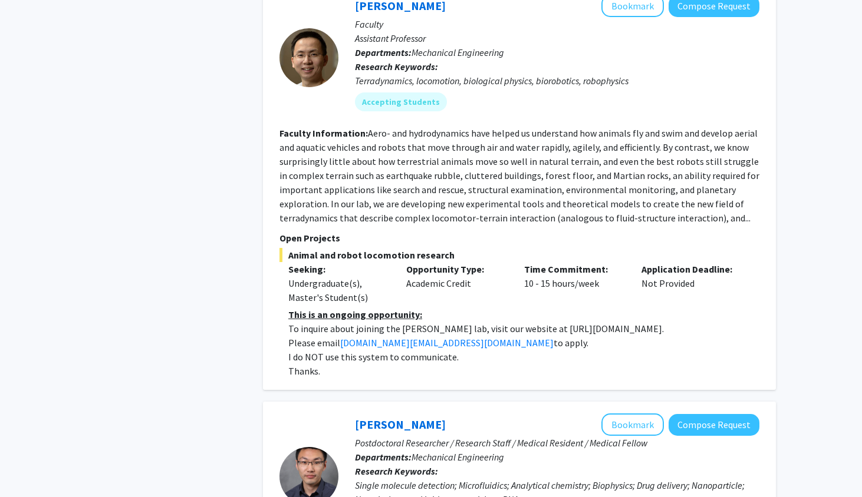
scroll to position [1234, 0]
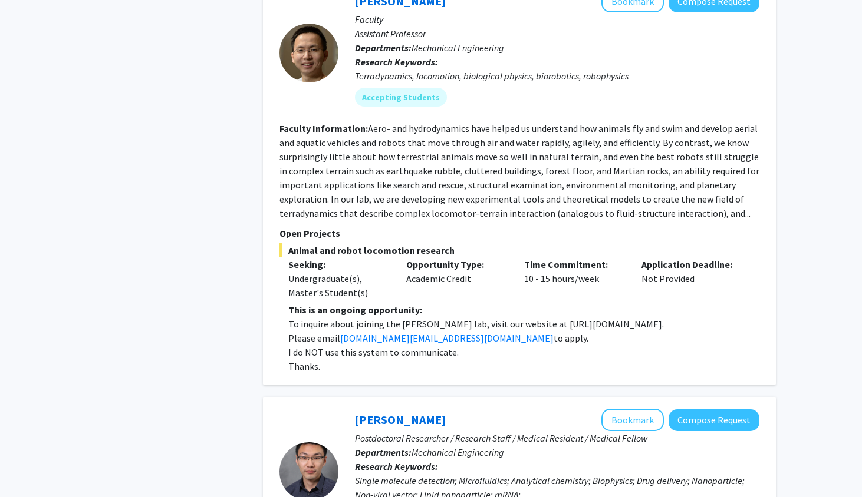
drag, startPoint x: 293, startPoint y: 300, endPoint x: 395, endPoint y: 304, distance: 101.4
click at [395, 317] on p "To inquire about joining the [PERSON_NAME] lab, visit our website at [URL][DOMA…" at bounding box center [523, 324] width 471 height 14
click at [424, 317] on p "To inquire about joining the [PERSON_NAME] lab, visit our website at [URL][DOMA…" at bounding box center [523, 324] width 471 height 14
drag, startPoint x: 368, startPoint y: 104, endPoint x: 594, endPoint y: 194, distance: 243.6
click at [594, 194] on fg-search-faculty "[PERSON_NAME] Bookmark Compose Request Faculty Assistant Professor Departments:…" at bounding box center [519, 182] width 480 height 384
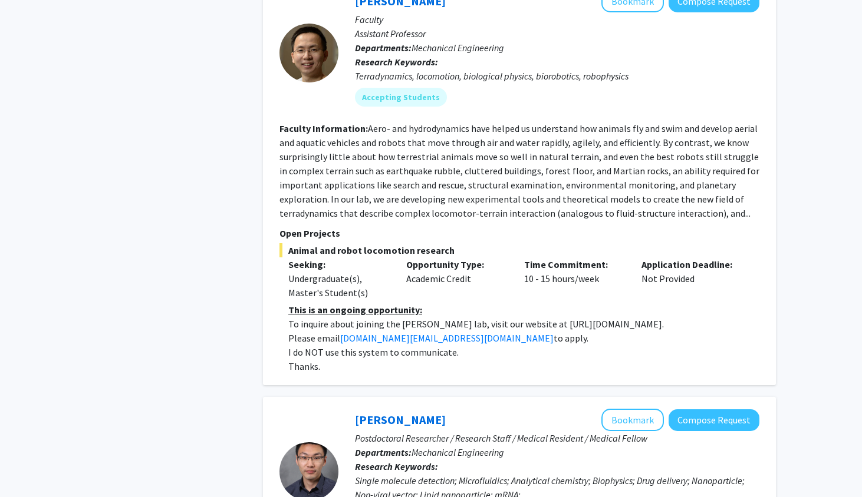
click at [519, 199] on fg-search-faculty "[PERSON_NAME] Bookmark Compose Request Faculty Assistant Professor Departments:…" at bounding box center [519, 182] width 480 height 384
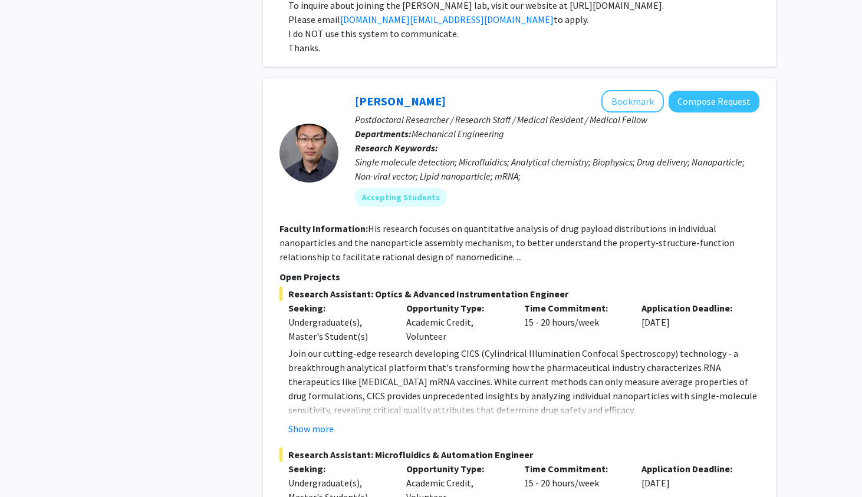
scroll to position [1559, 0]
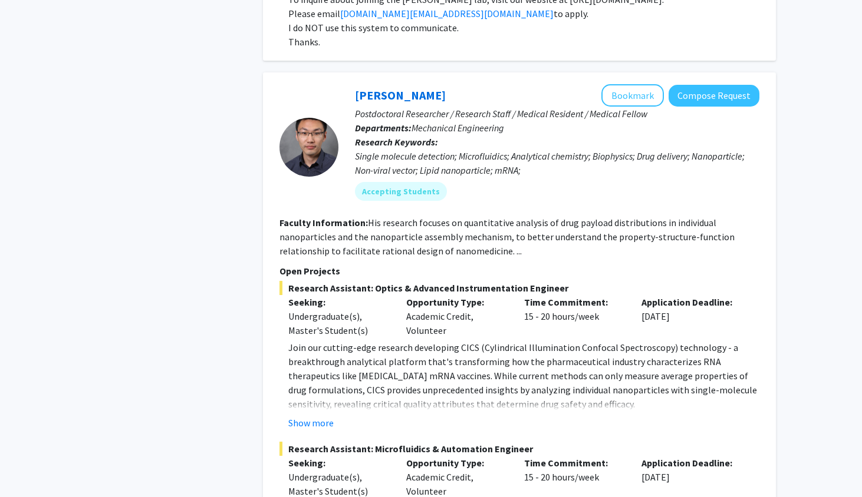
drag, startPoint x: 357, startPoint y: 130, endPoint x: 526, endPoint y: 144, distance: 170.3
click at [526, 149] on div "Single molecule detection; Microfluidics; Analytical chemistry; Biophysics; Dru…" at bounding box center [557, 163] width 404 height 28
click at [461, 180] on div "Accepting Students" at bounding box center [556, 192] width 409 height 24
drag, startPoint x: 367, startPoint y: 197, endPoint x: 523, endPoint y: 230, distance: 159.7
click at [523, 232] on fg-search-faculty "Sixuan Li Bookmark Compose Request Postdoctoral Researcher / Research Staff / M…" at bounding box center [519, 418] width 480 height 668
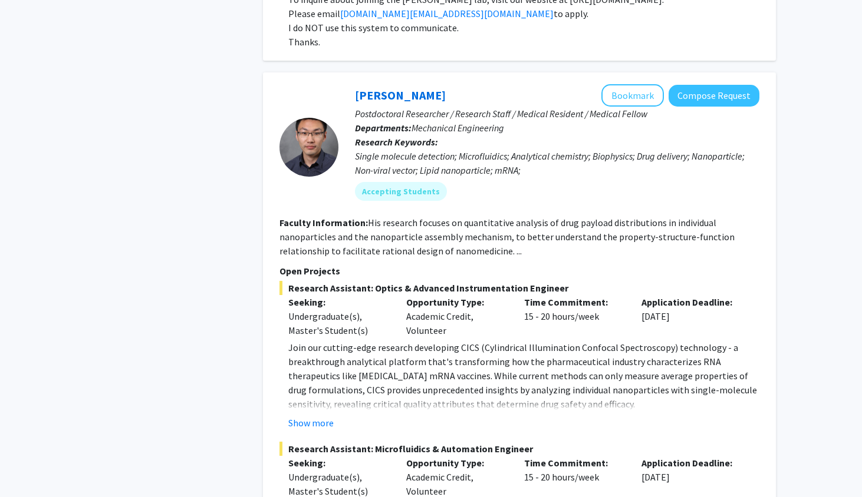
click at [437, 235] on fg-search-faculty "Sixuan Li Bookmark Compose Request Postdoctoral Researcher / Research Staff / M…" at bounding box center [519, 418] width 480 height 668
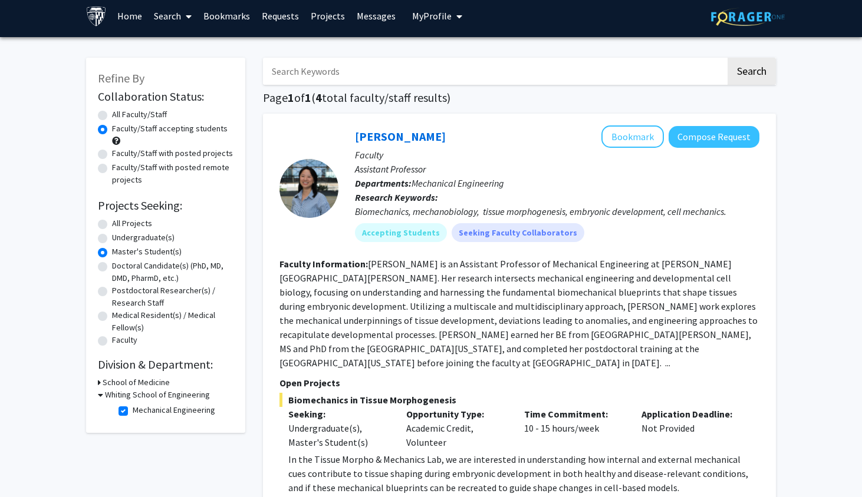
scroll to position [55, 0]
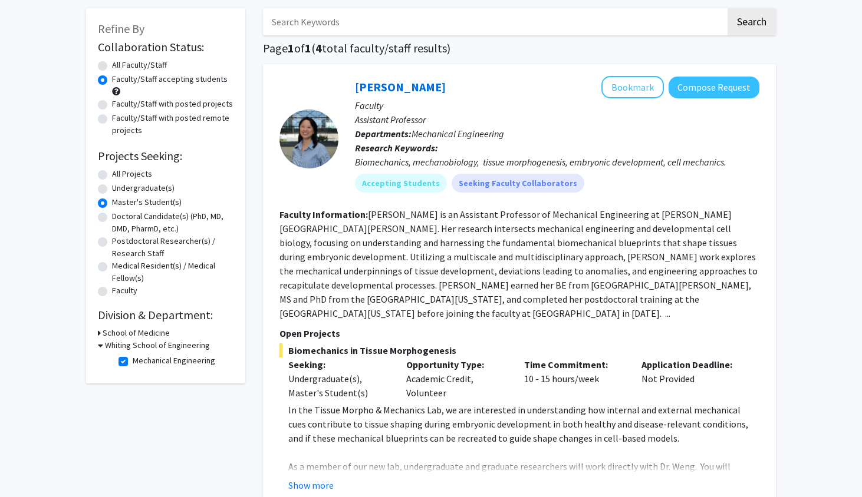
click at [133, 365] on label "Mechanical Engineering" at bounding box center [174, 361] width 83 height 12
click at [133, 362] on input "Mechanical Engineering" at bounding box center [137, 359] width 8 height 8
checkbox input "false"
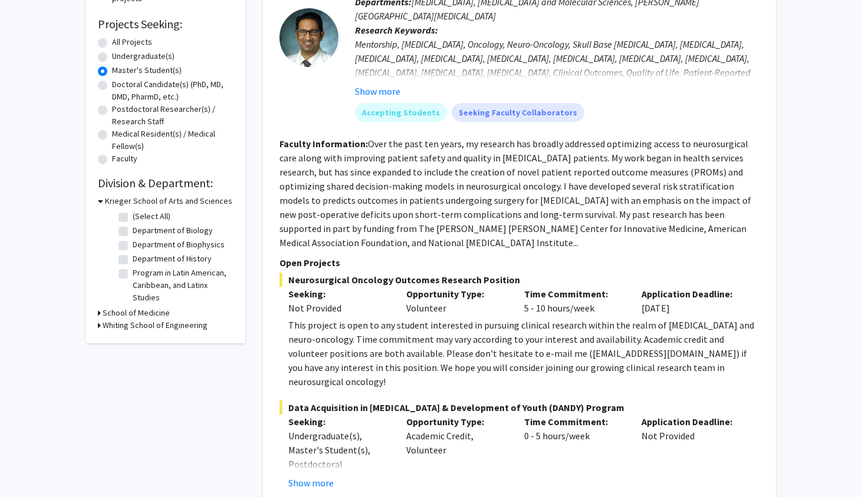
scroll to position [187, 0]
click at [138, 311] on h3 "School of Medicine" at bounding box center [136, 312] width 67 height 12
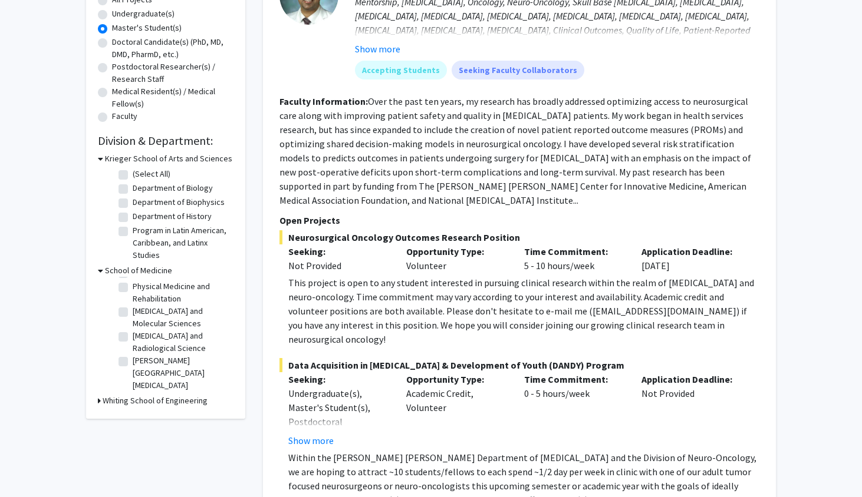
scroll to position [231, 0]
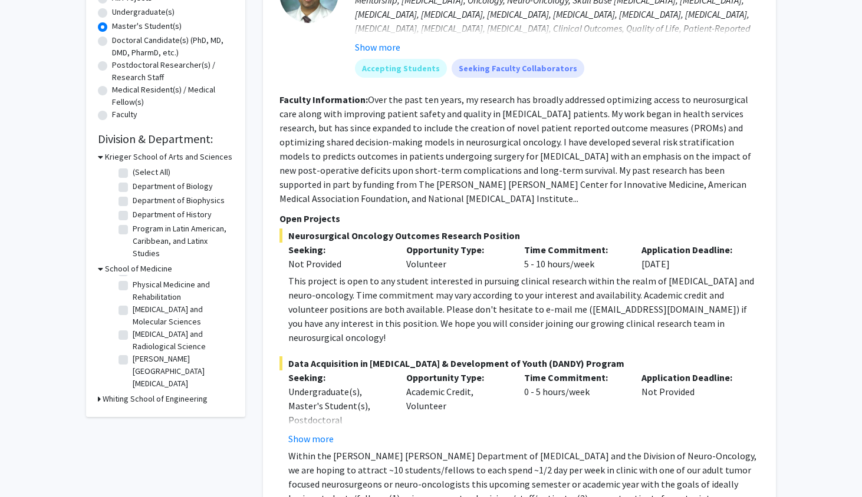
click at [163, 398] on h3 "Whiting School of Engineering" at bounding box center [155, 399] width 105 height 12
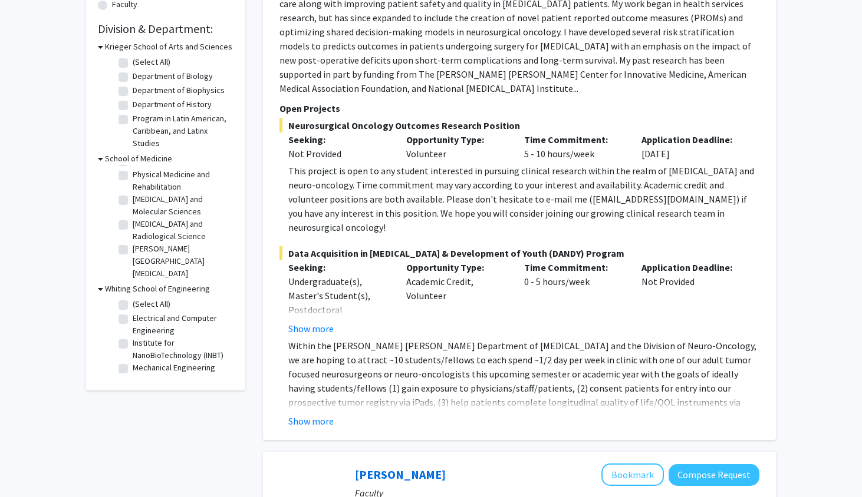
scroll to position [342, 0]
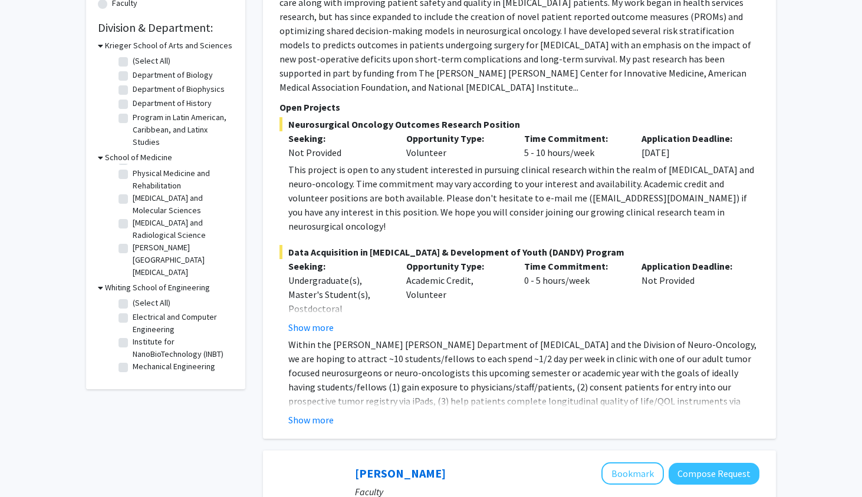
click at [164, 354] on label "Institute for NanoBioTechnology (INBT)" at bounding box center [182, 348] width 98 height 25
click at [140, 344] on input "Institute for NanoBioTechnology (INBT)" at bounding box center [137, 340] width 8 height 8
checkbox input "true"
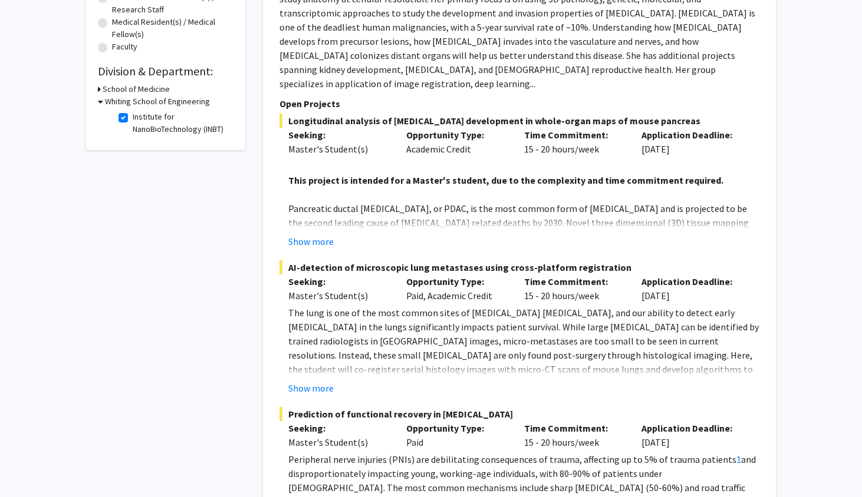
scroll to position [298, 0]
click at [140, 124] on label "Institute for NanoBioTechnology (INBT)" at bounding box center [182, 123] width 98 height 25
click at [140, 119] on input "Institute for NanoBioTechnology (INBT)" at bounding box center [137, 115] width 8 height 8
checkbox input "false"
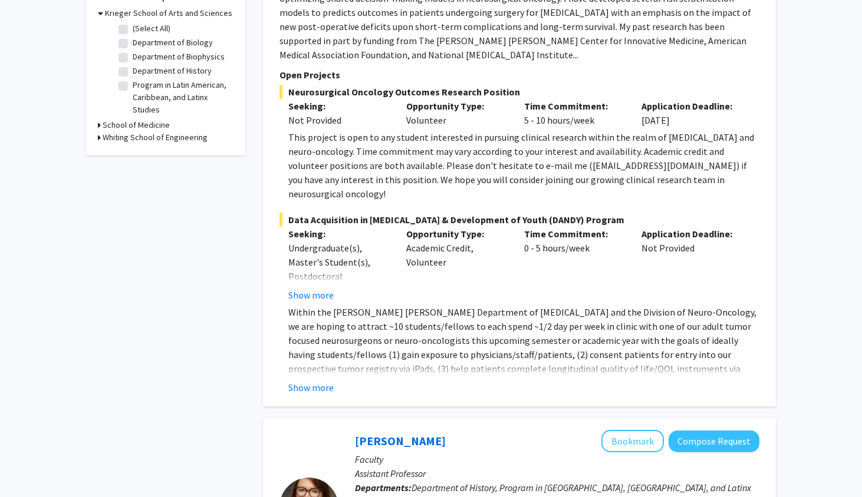
scroll to position [354, 0]
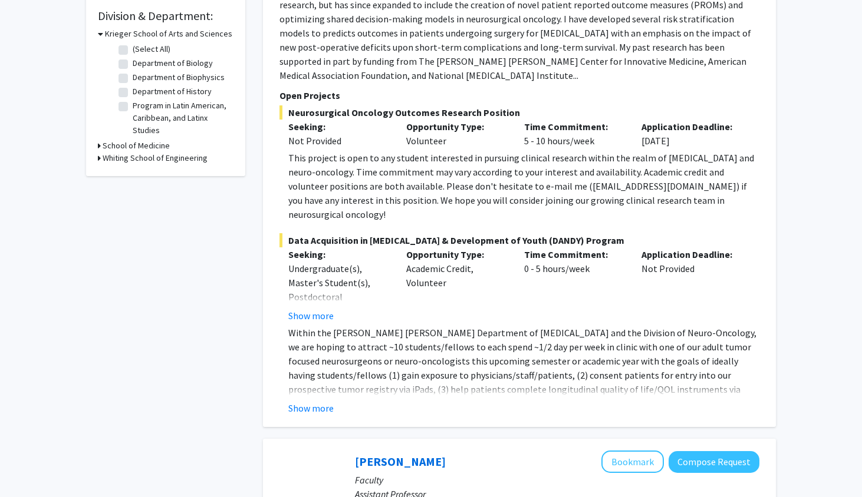
click at [147, 158] on h3 "Whiting School of Engineering" at bounding box center [155, 158] width 105 height 12
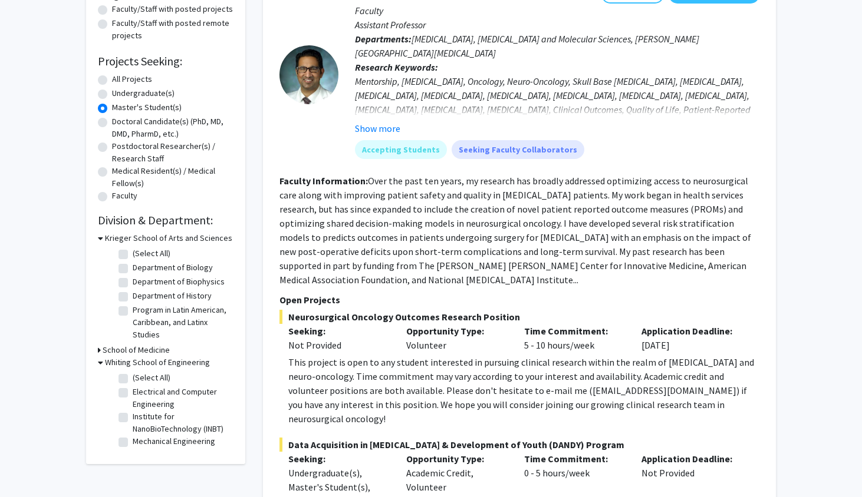
scroll to position [134, 0]
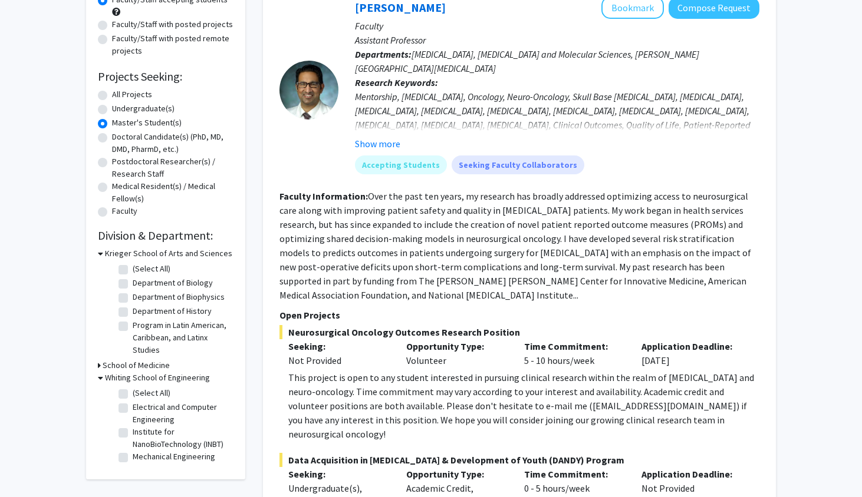
click at [133, 284] on label "Department of Biology" at bounding box center [173, 283] width 80 height 12
click at [133, 284] on input "Department of Biology" at bounding box center [137, 281] width 8 height 8
checkbox input "true"
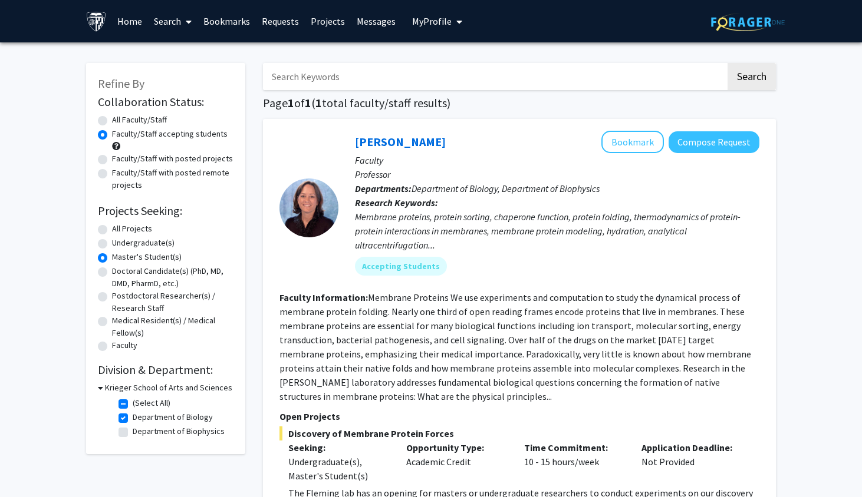
click at [133, 432] on label "Department of Biophysics" at bounding box center [179, 431] width 92 height 12
click at [133, 432] on input "Department of Biophysics" at bounding box center [137, 429] width 8 height 8
checkbox input "true"
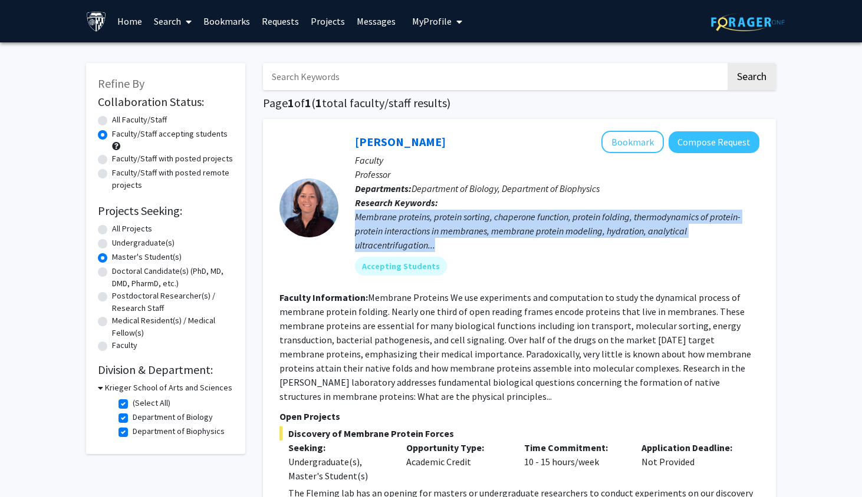
drag, startPoint x: 356, startPoint y: 213, endPoint x: 440, endPoint y: 243, distance: 89.3
click at [440, 243] on div "Membrane proteins, protein sorting, chaperone function, protein folding, thermo…" at bounding box center [557, 231] width 404 height 42
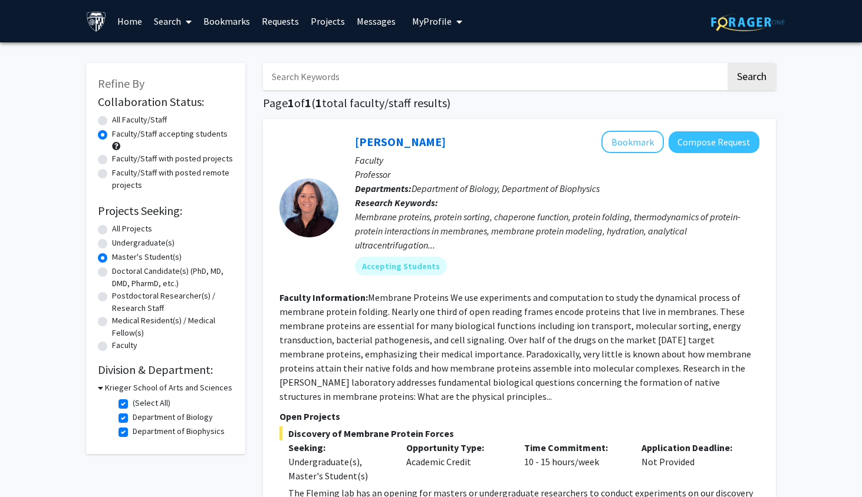
click at [453, 305] on fg-read-more "Membrane Proteins We use experiments and computation to study the dynamical pro…" at bounding box center [514, 347] width 471 height 111
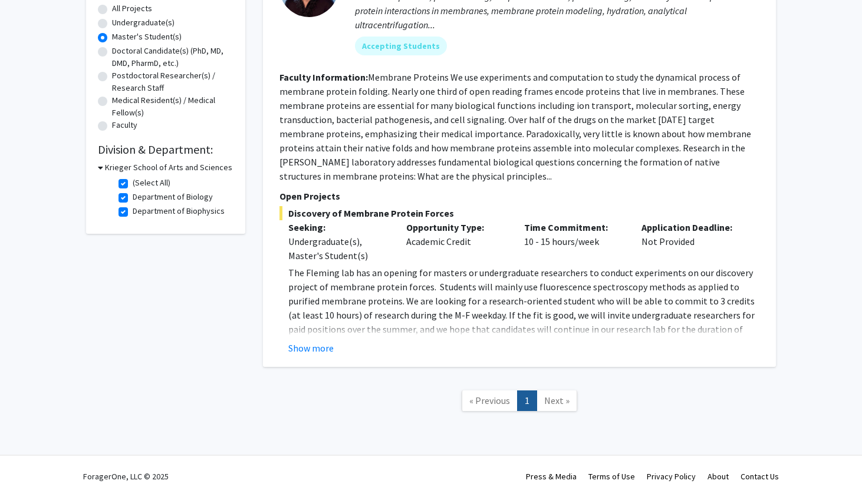
scroll to position [222, 0]
click at [133, 199] on label "Department of Biology" at bounding box center [173, 197] width 80 height 12
click at [133, 199] on input "Department of Biology" at bounding box center [137, 195] width 8 height 8
checkbox input "false"
checkbox input "true"
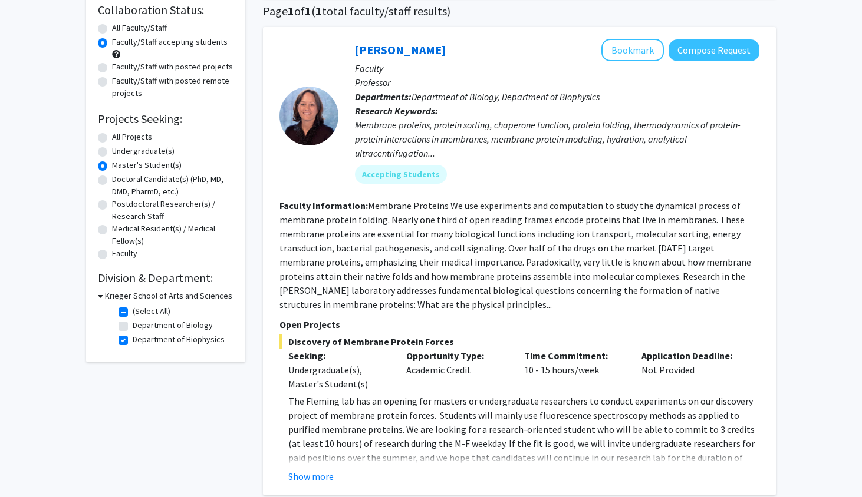
scroll to position [64, 0]
